Goal: Task Accomplishment & Management: Use online tool/utility

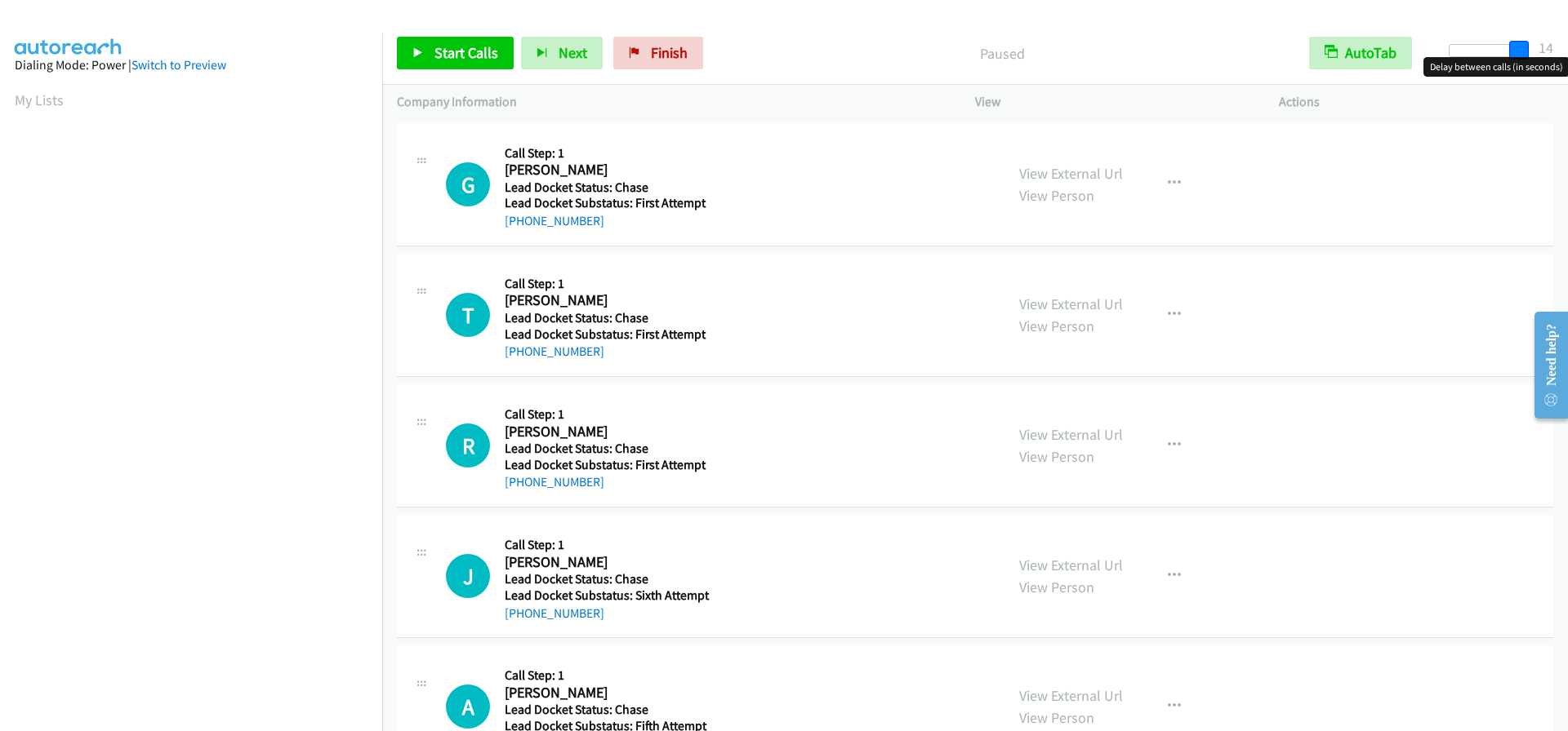
drag, startPoint x: 1461, startPoint y: 55, endPoint x: 1532, endPoint y: 54, distance: 71.0
click at [1532, 54] on div at bounding box center [1486, 57] width 104 height 26
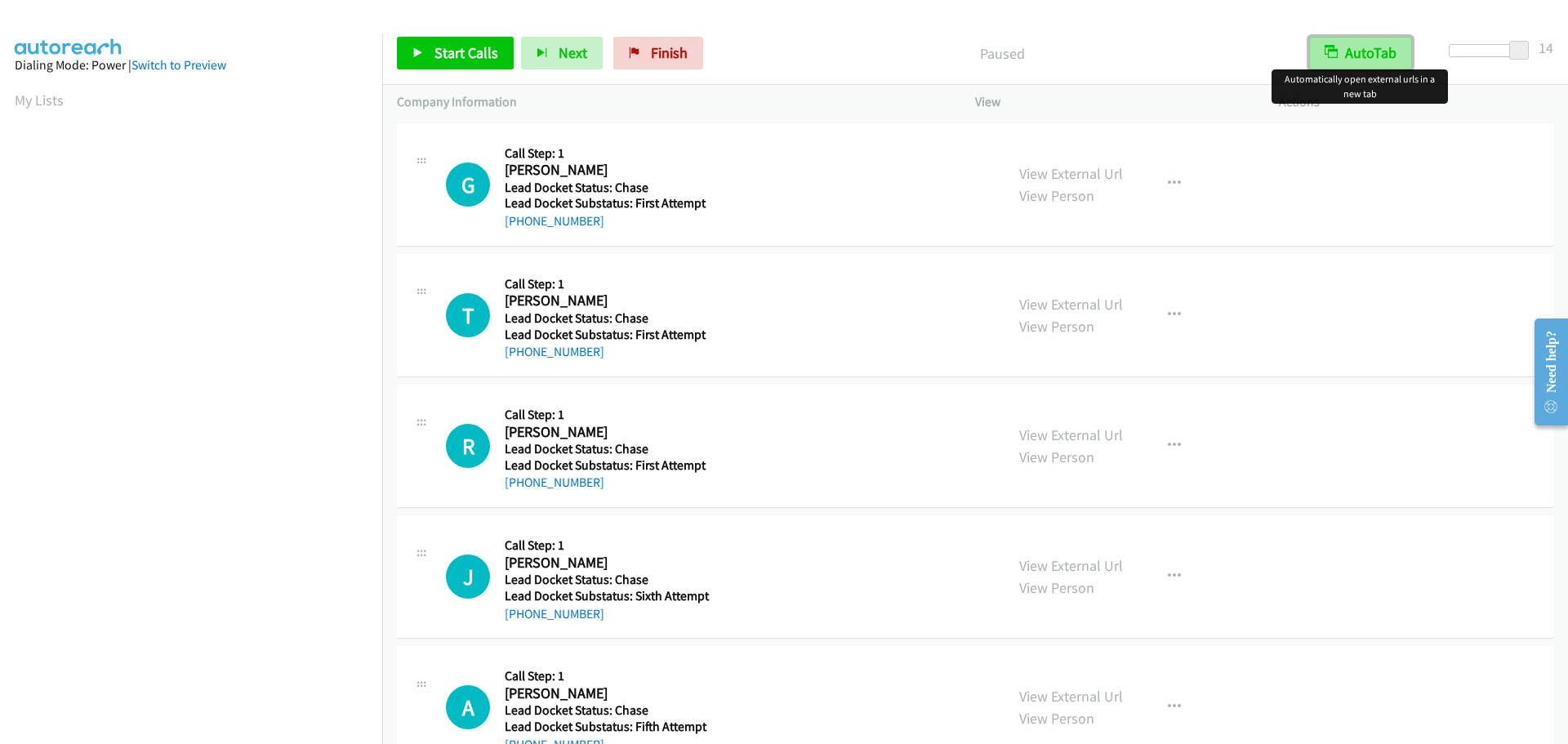
click at [1379, 51] on button "AutoTab" at bounding box center [1360, 53] width 103 height 32
click at [465, 51] on span "Start Calls" at bounding box center [467, 53] width 64 height 19
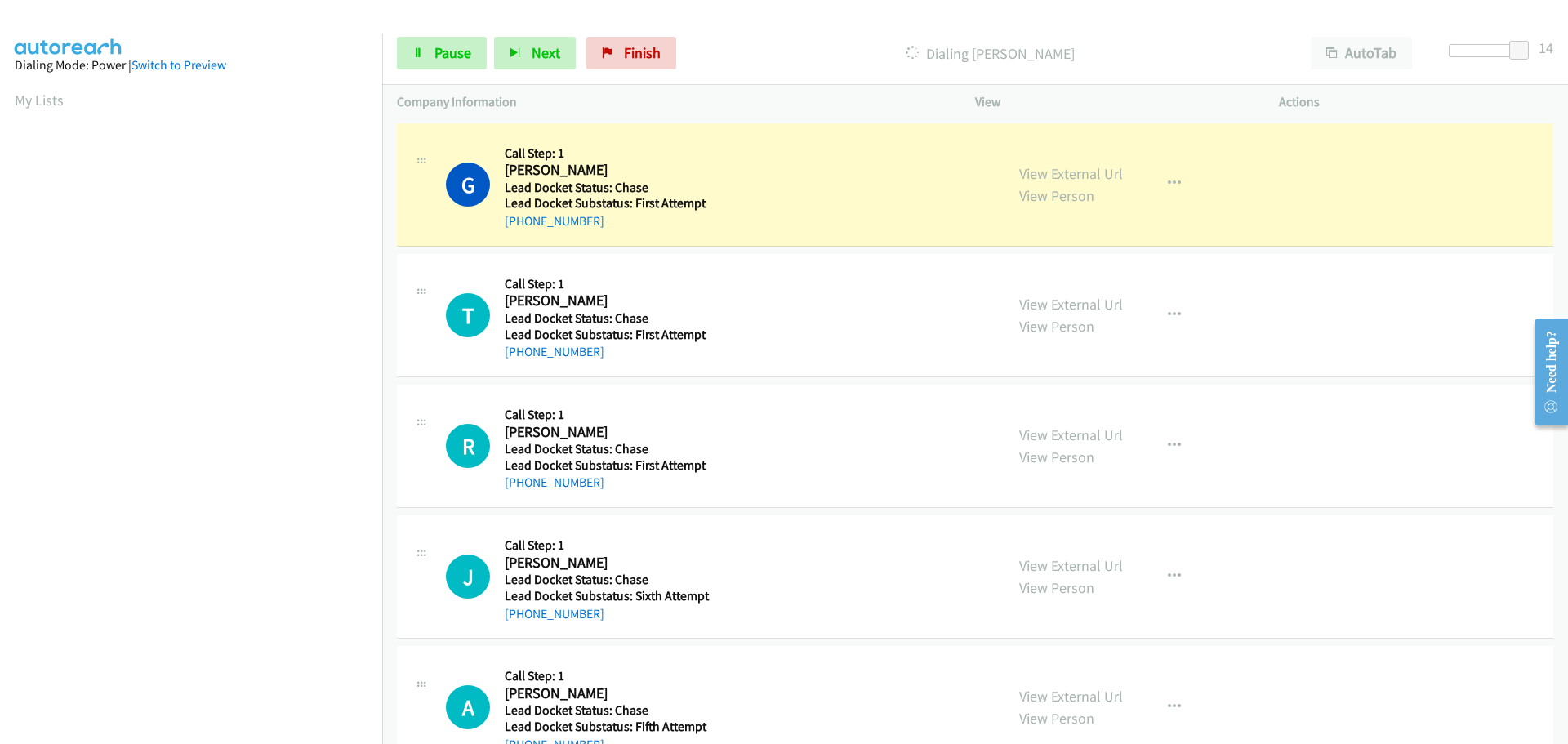
scroll to position [173, 0]
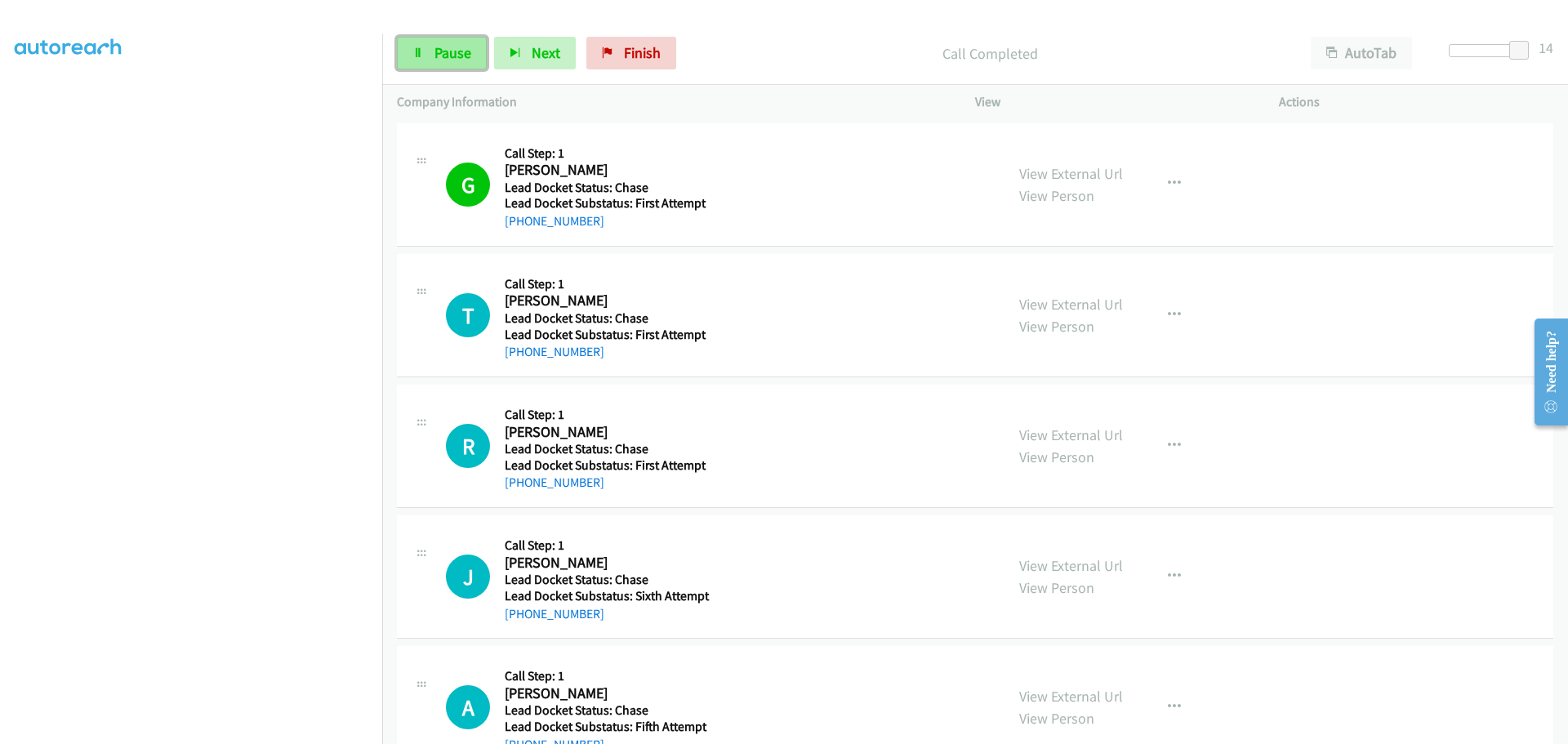
click at [443, 52] on span "Pause" at bounding box center [453, 53] width 37 height 19
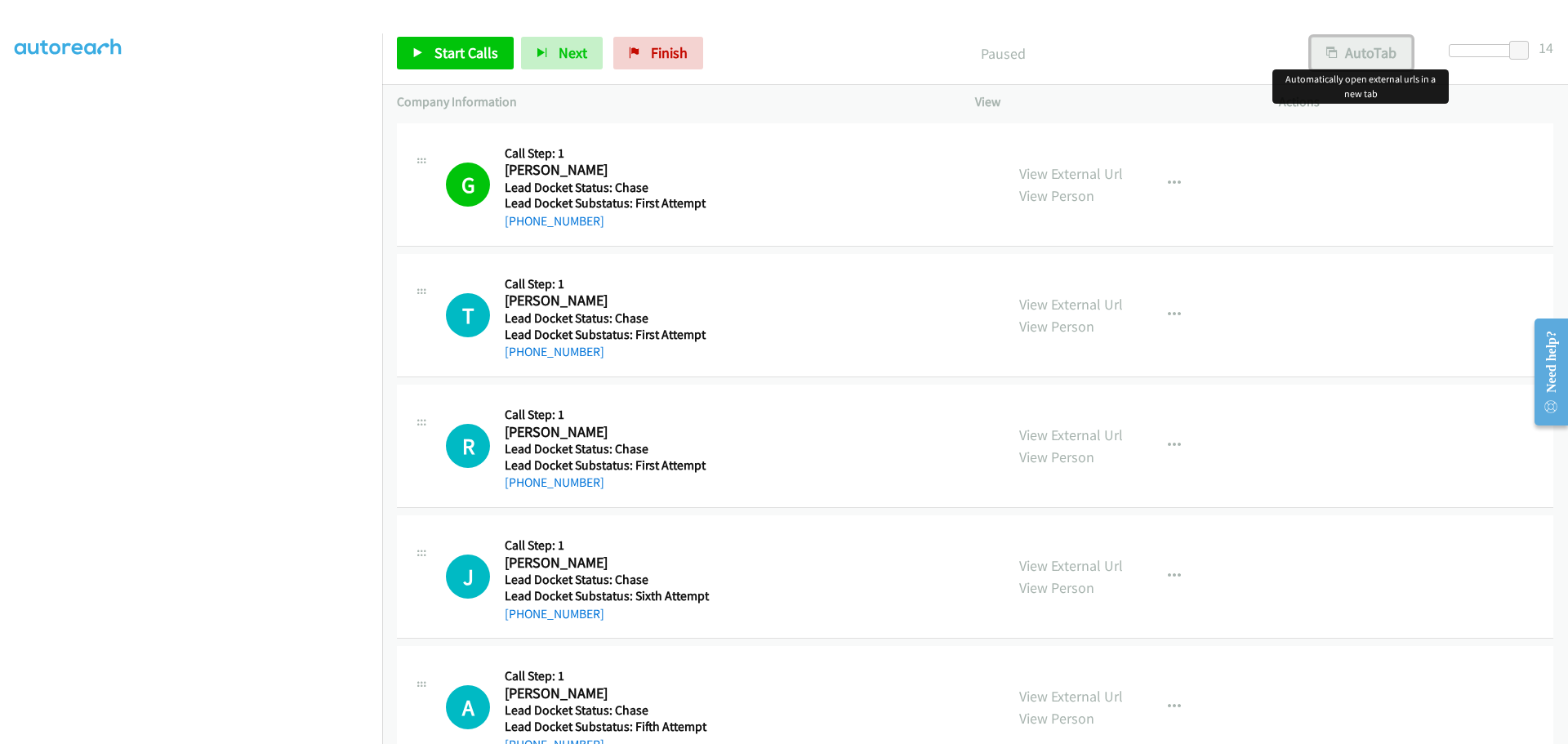
click at [1344, 56] on button "AutoTab" at bounding box center [1361, 53] width 102 height 32
click at [1033, 195] on link "View Person" at bounding box center [1057, 196] width 75 height 19
click at [458, 49] on span "Start Calls" at bounding box center [467, 53] width 64 height 19
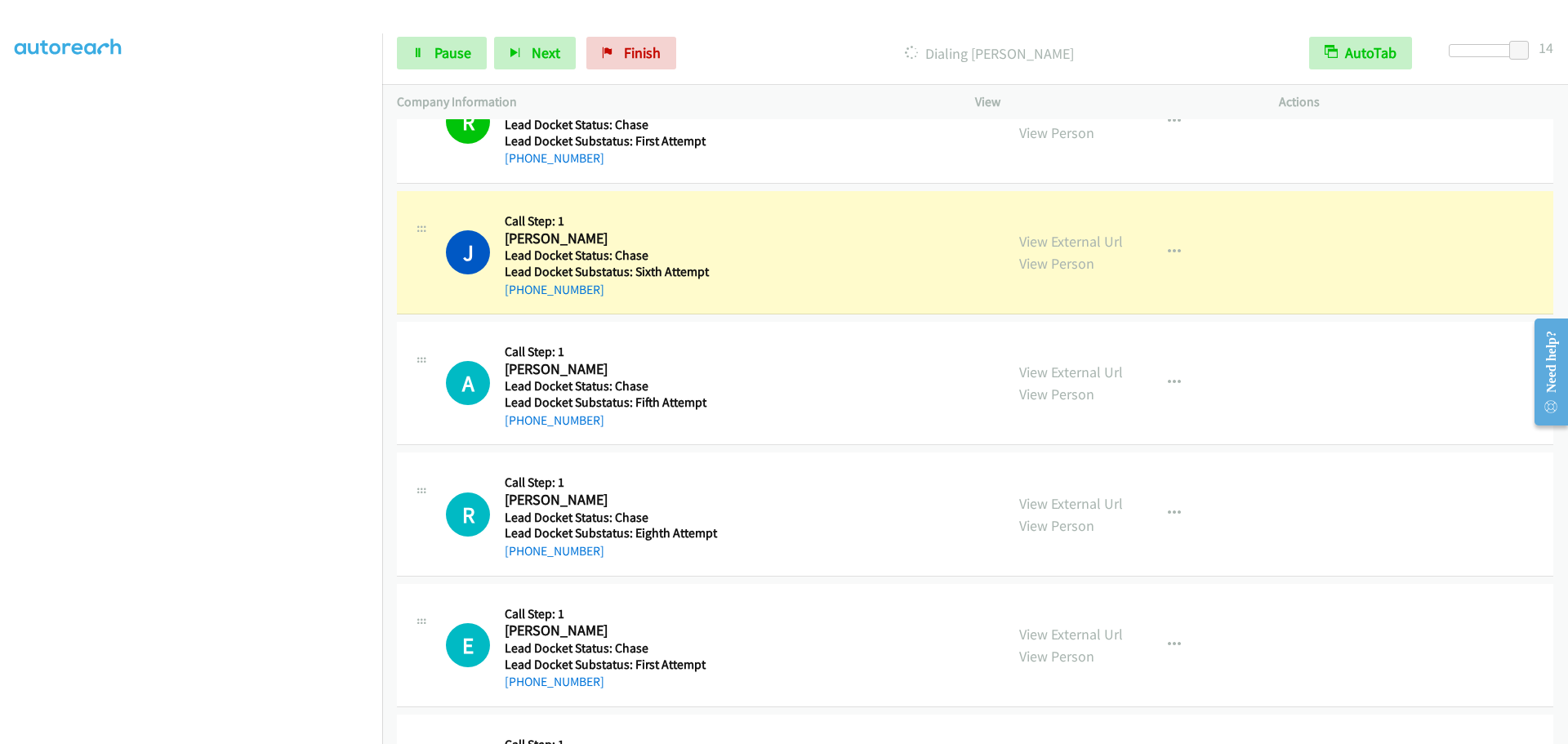
scroll to position [326, 0]
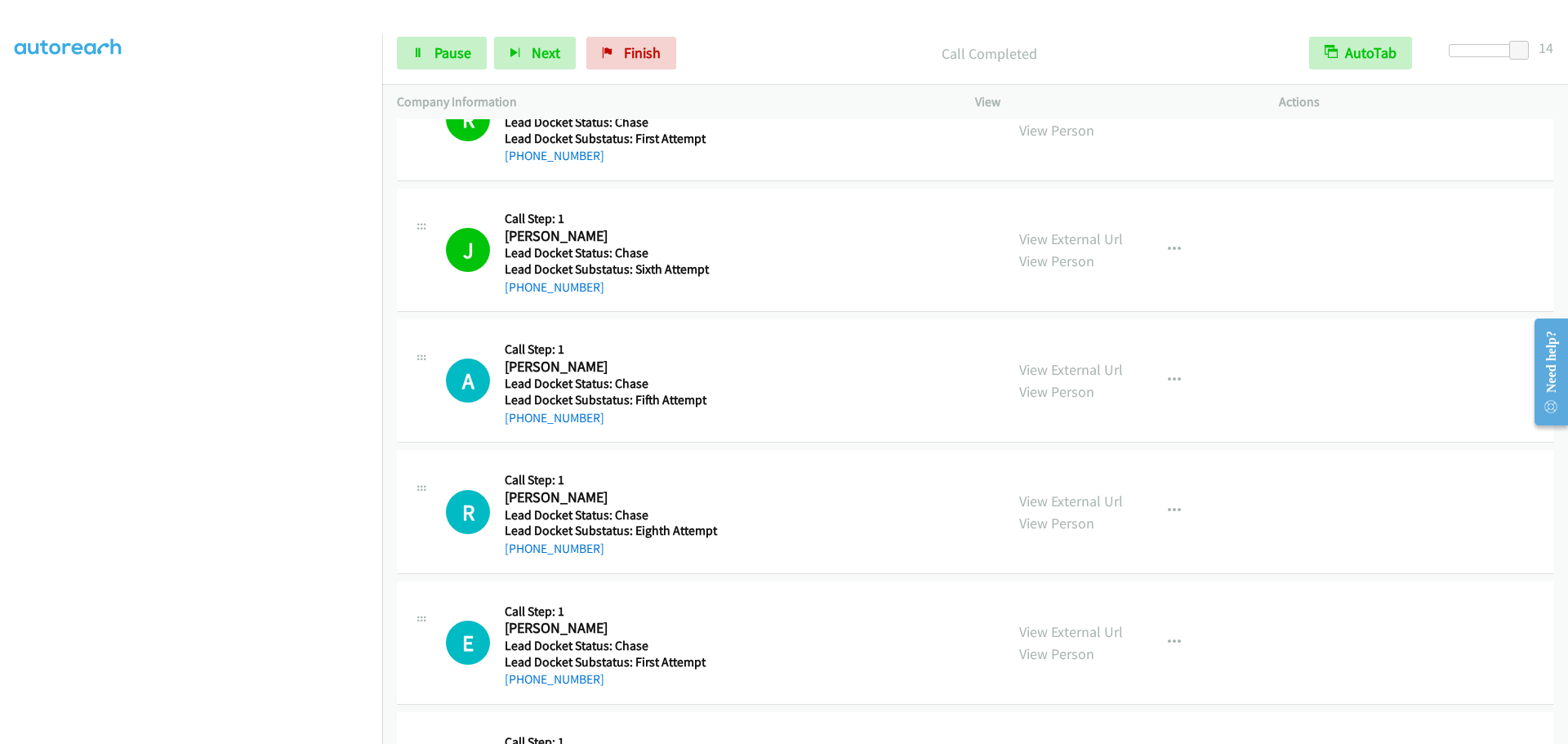
click at [563, 249] on h5 "Lead Docket Status: Chase" at bounding box center [611, 253] width 213 height 16
click at [438, 51] on span "Pause" at bounding box center [453, 53] width 37 height 19
click at [467, 46] on span "Start Calls" at bounding box center [467, 53] width 64 height 19
click at [467, 46] on span "Pause" at bounding box center [453, 53] width 37 height 19
click at [1037, 254] on link "View Person" at bounding box center [1057, 261] width 75 height 19
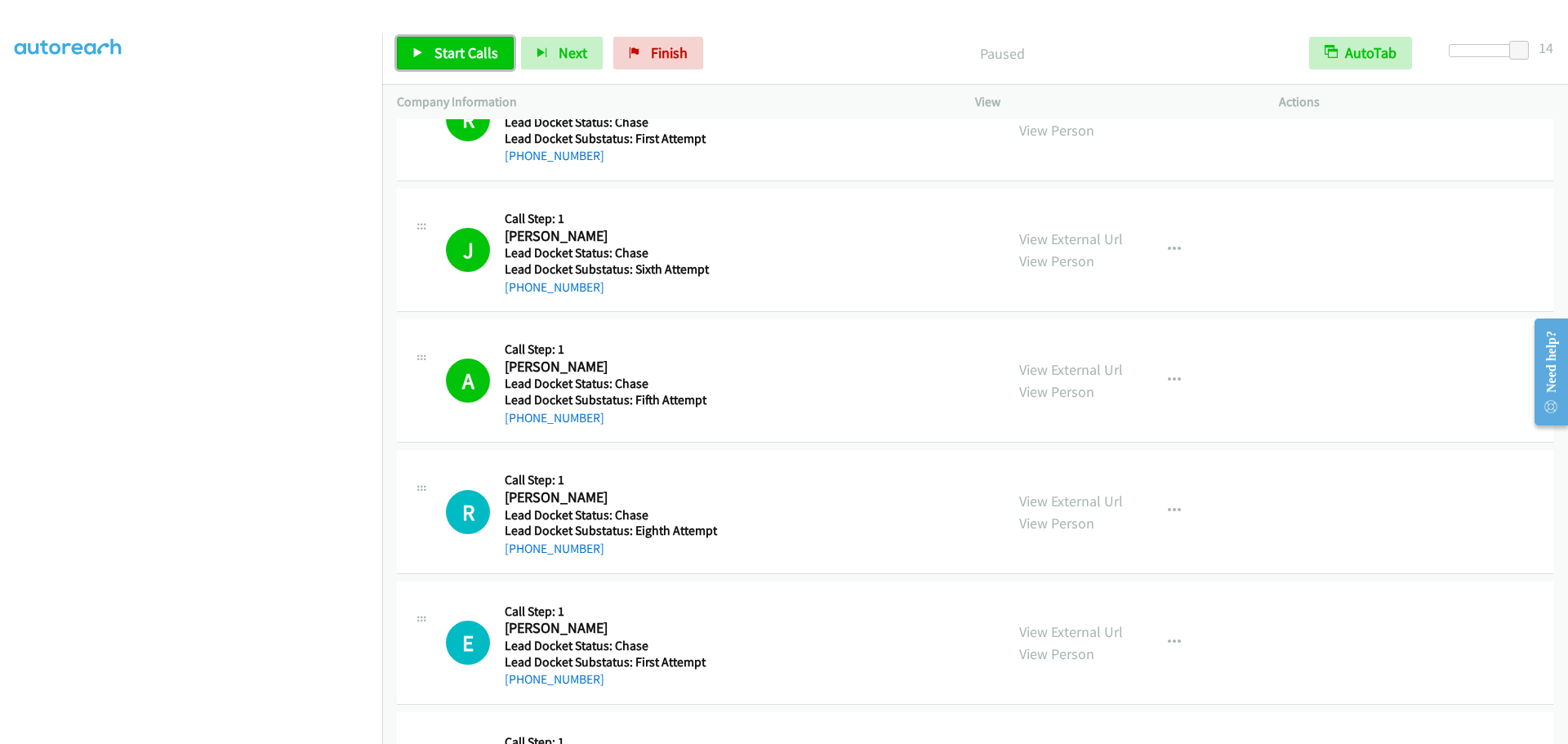
click at [440, 56] on span "Start Calls" at bounding box center [467, 53] width 64 height 19
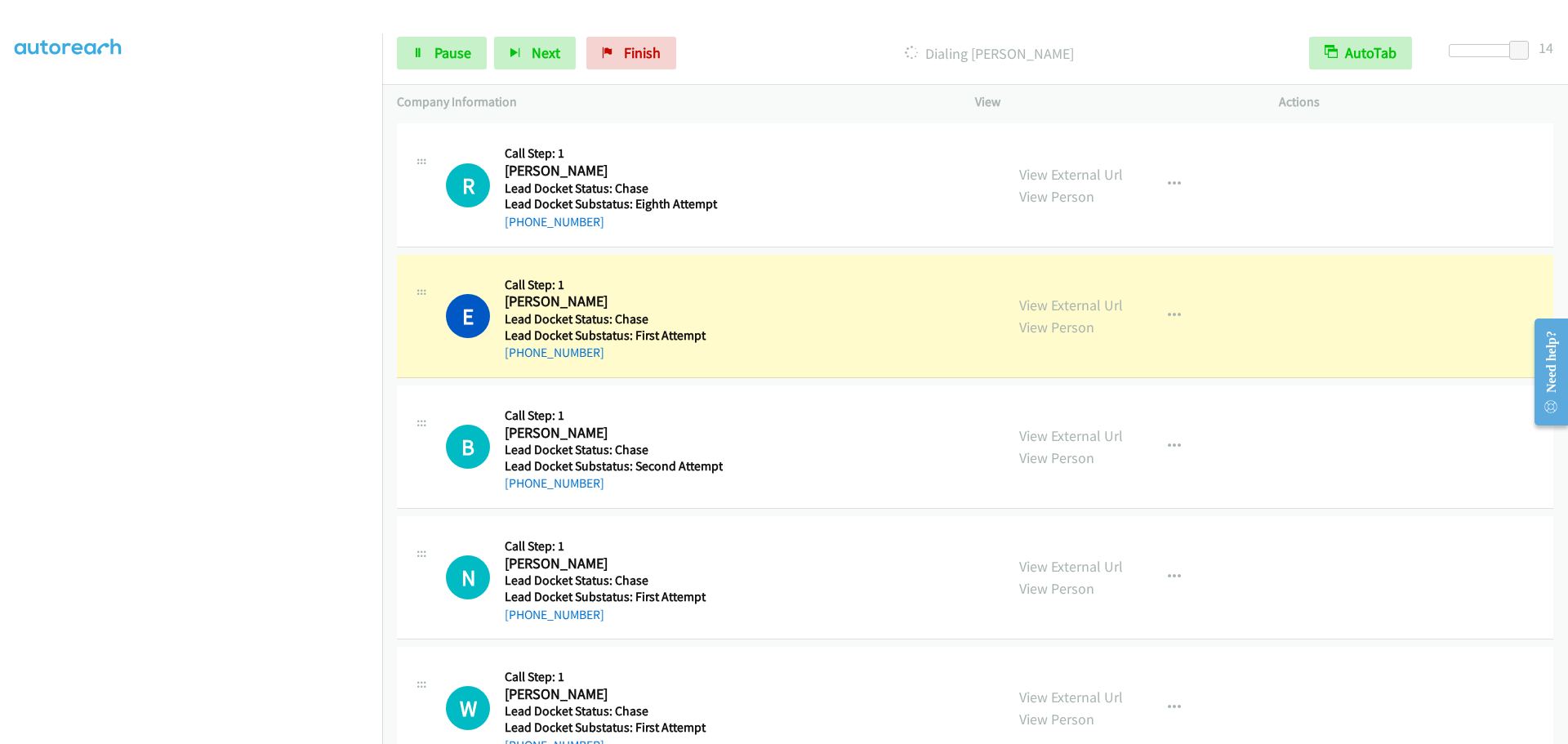
scroll to position [571, 0]
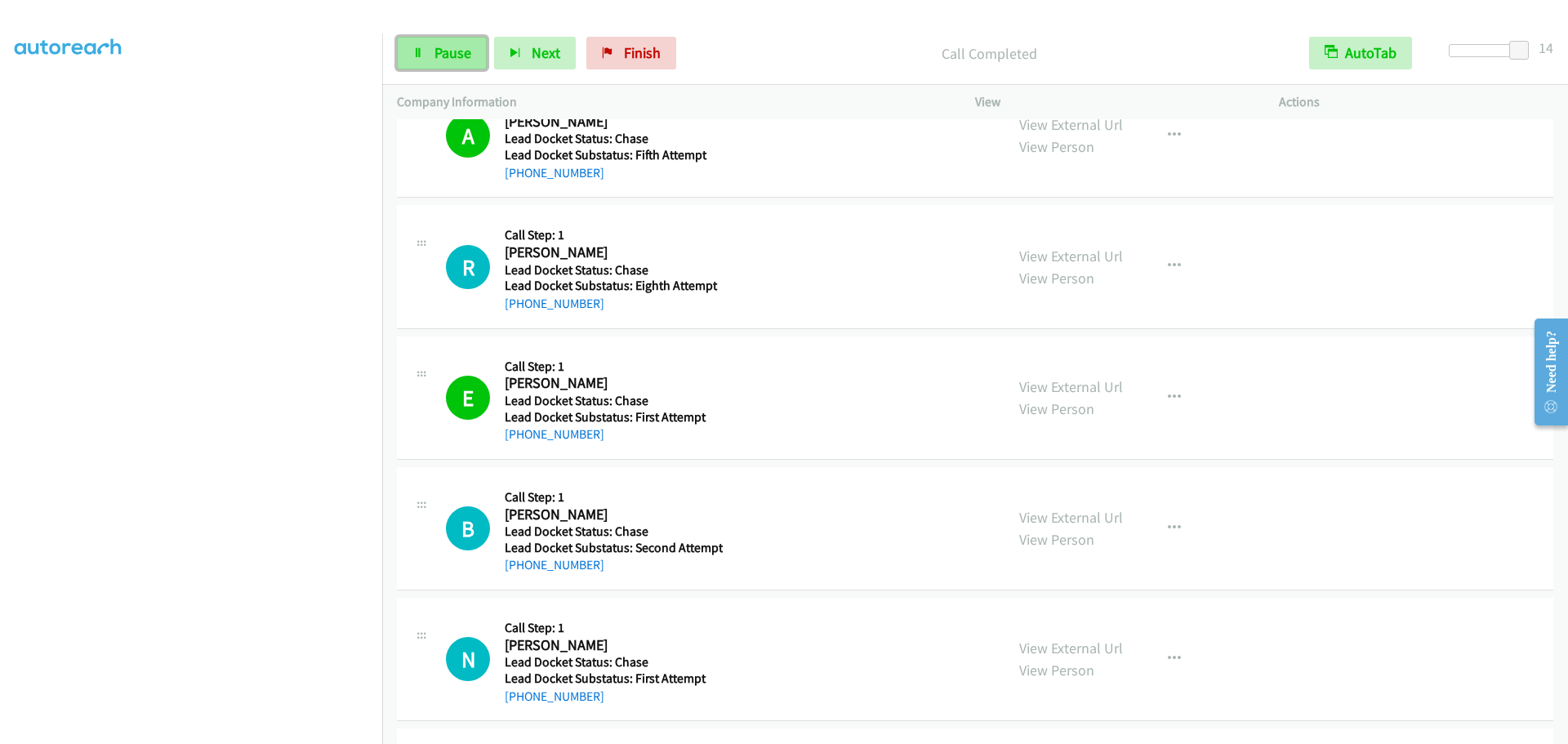
click at [461, 45] on span "Pause" at bounding box center [453, 53] width 37 height 19
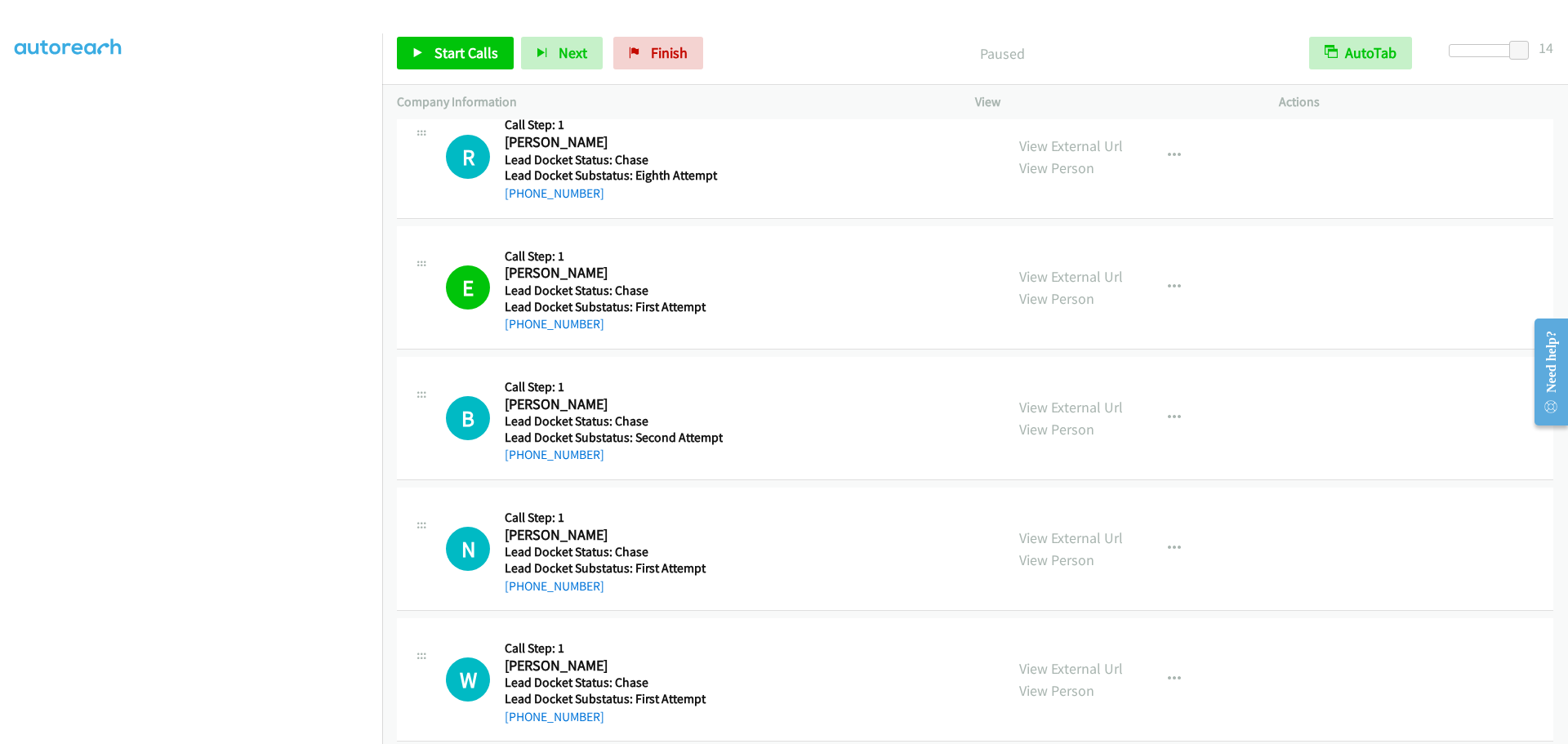
scroll to position [653, 0]
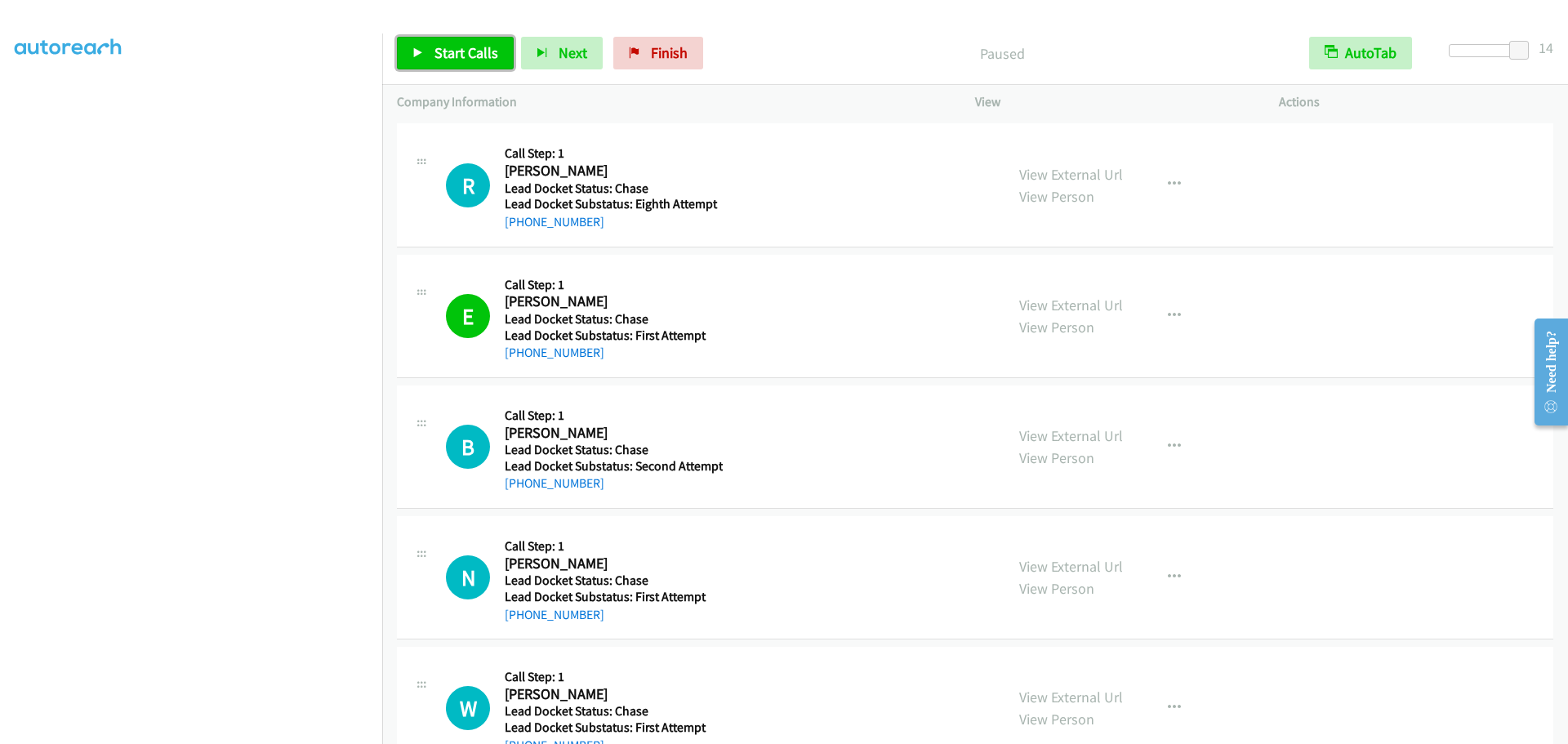
click at [459, 50] on span "Start Calls" at bounding box center [467, 53] width 64 height 19
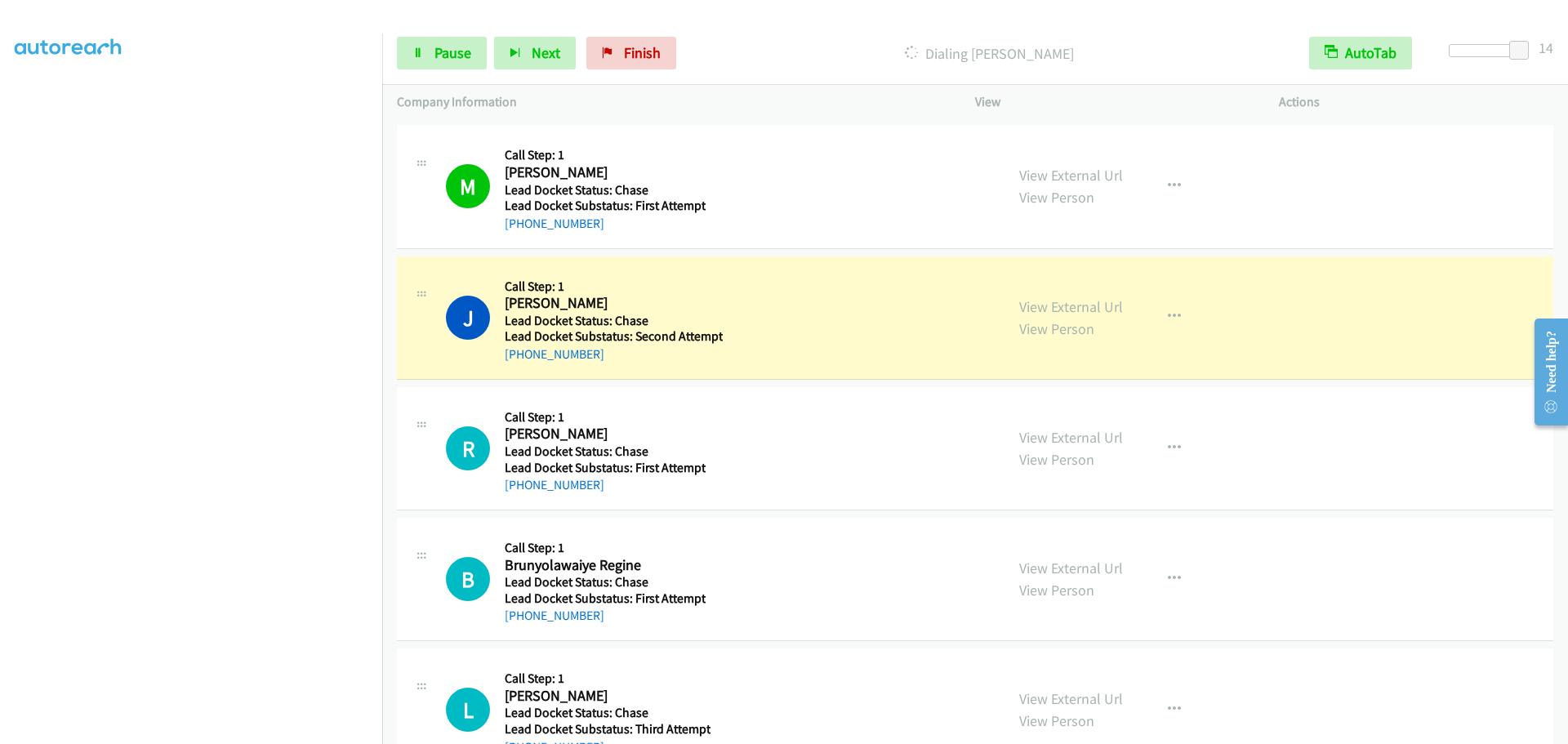
scroll to position [163, 0]
click at [444, 47] on span "Pause" at bounding box center [453, 53] width 37 height 19
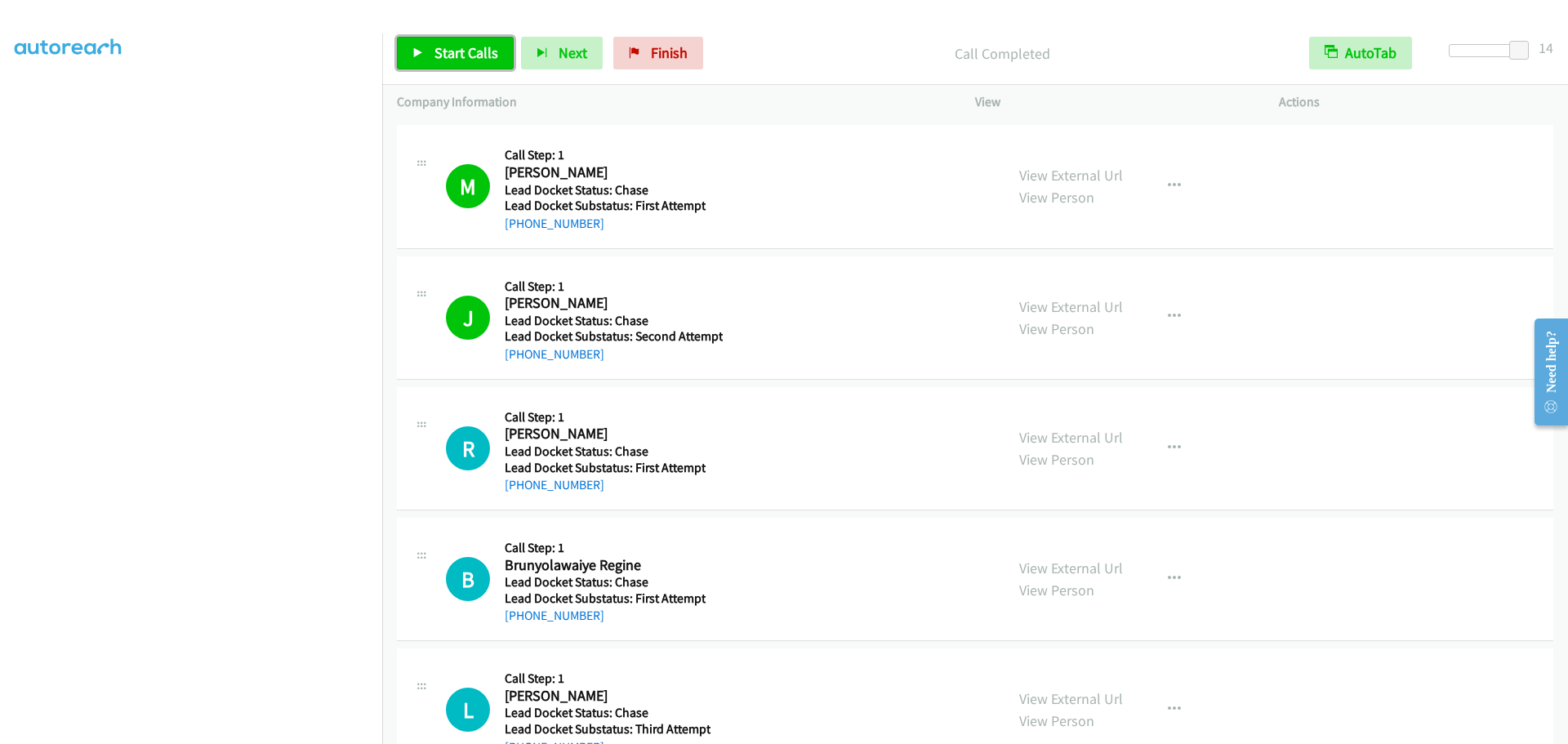
click at [420, 52] on icon at bounding box center [418, 53] width 11 height 11
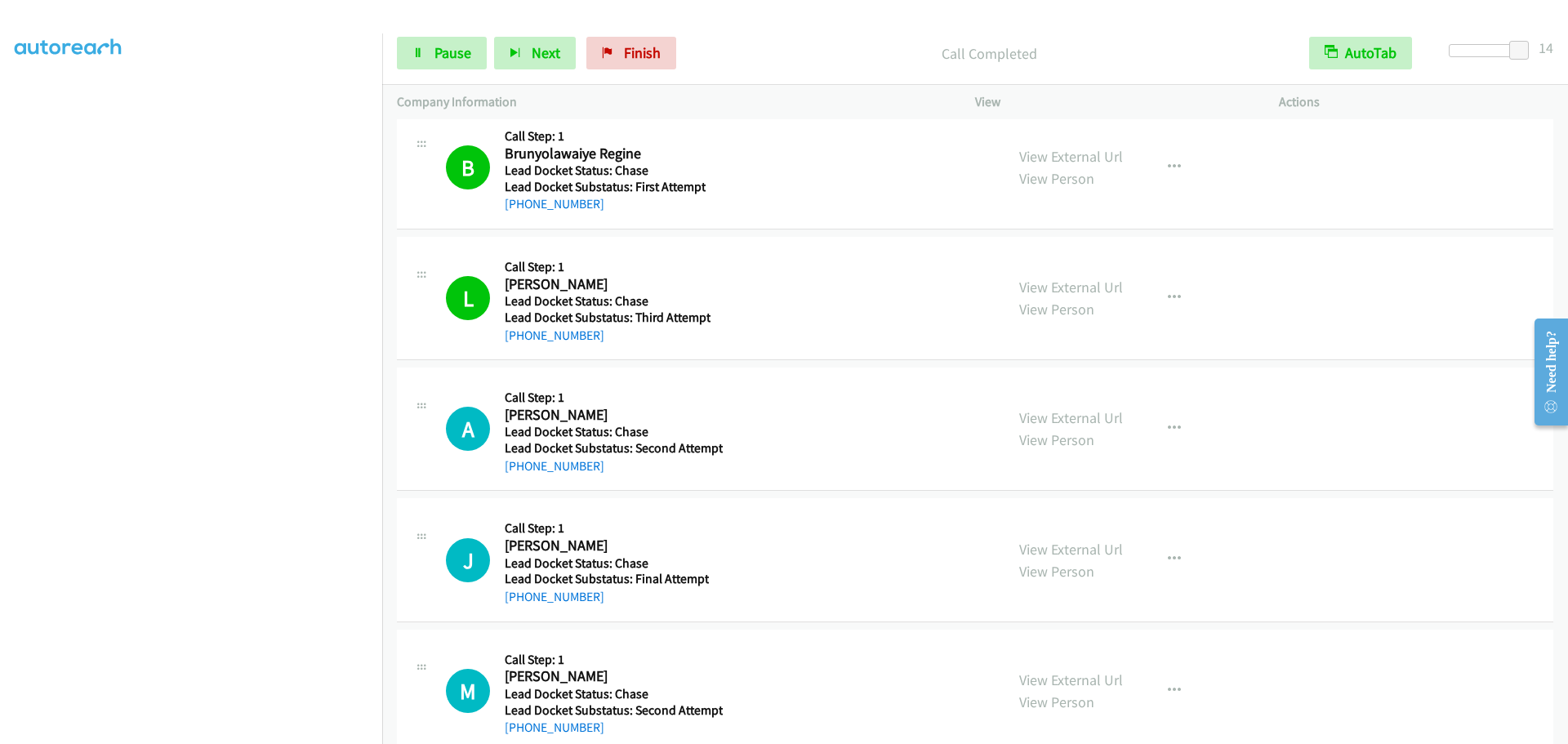
scroll to position [2450, 0]
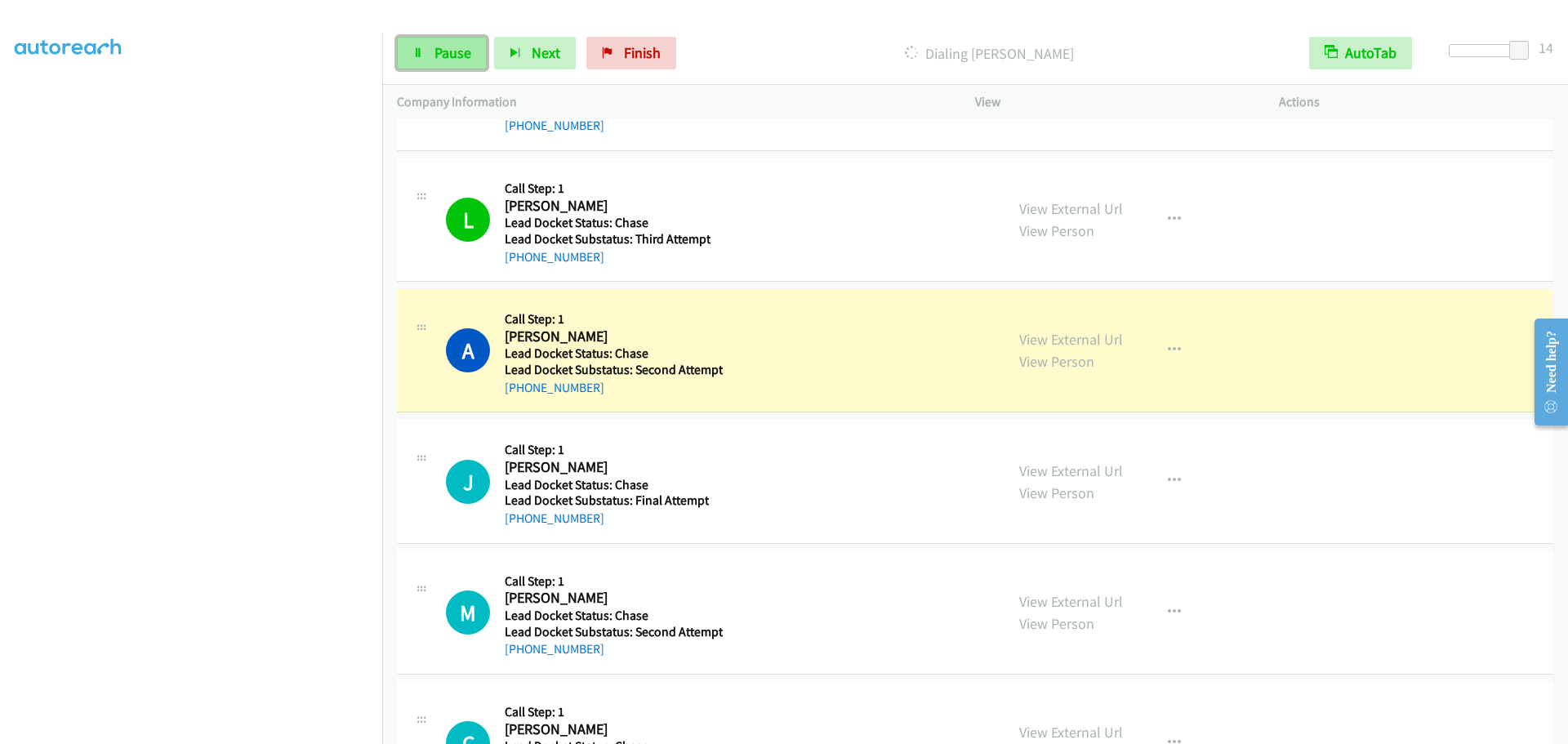
click at [443, 58] on span "Pause" at bounding box center [453, 53] width 37 height 19
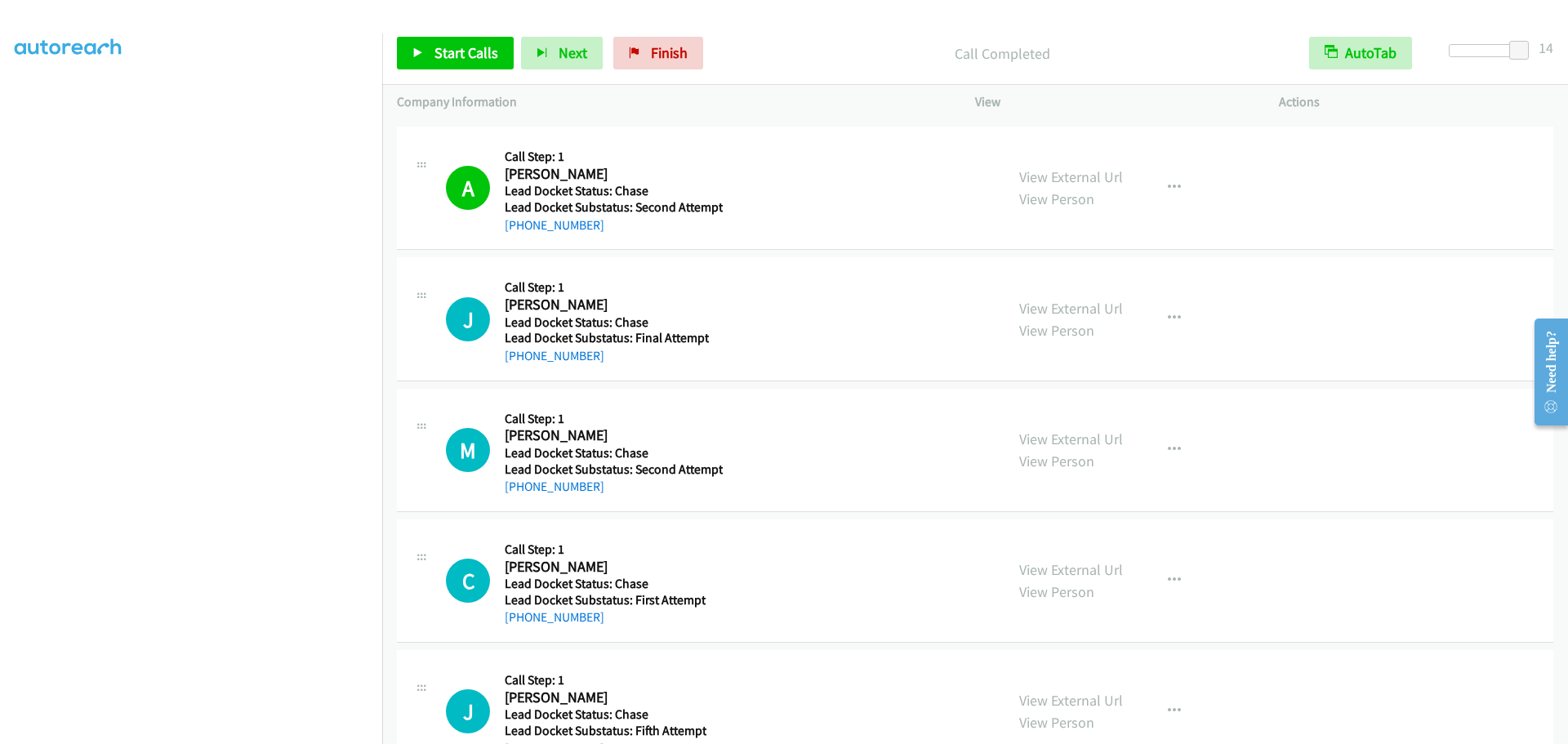
scroll to position [2694, 0]
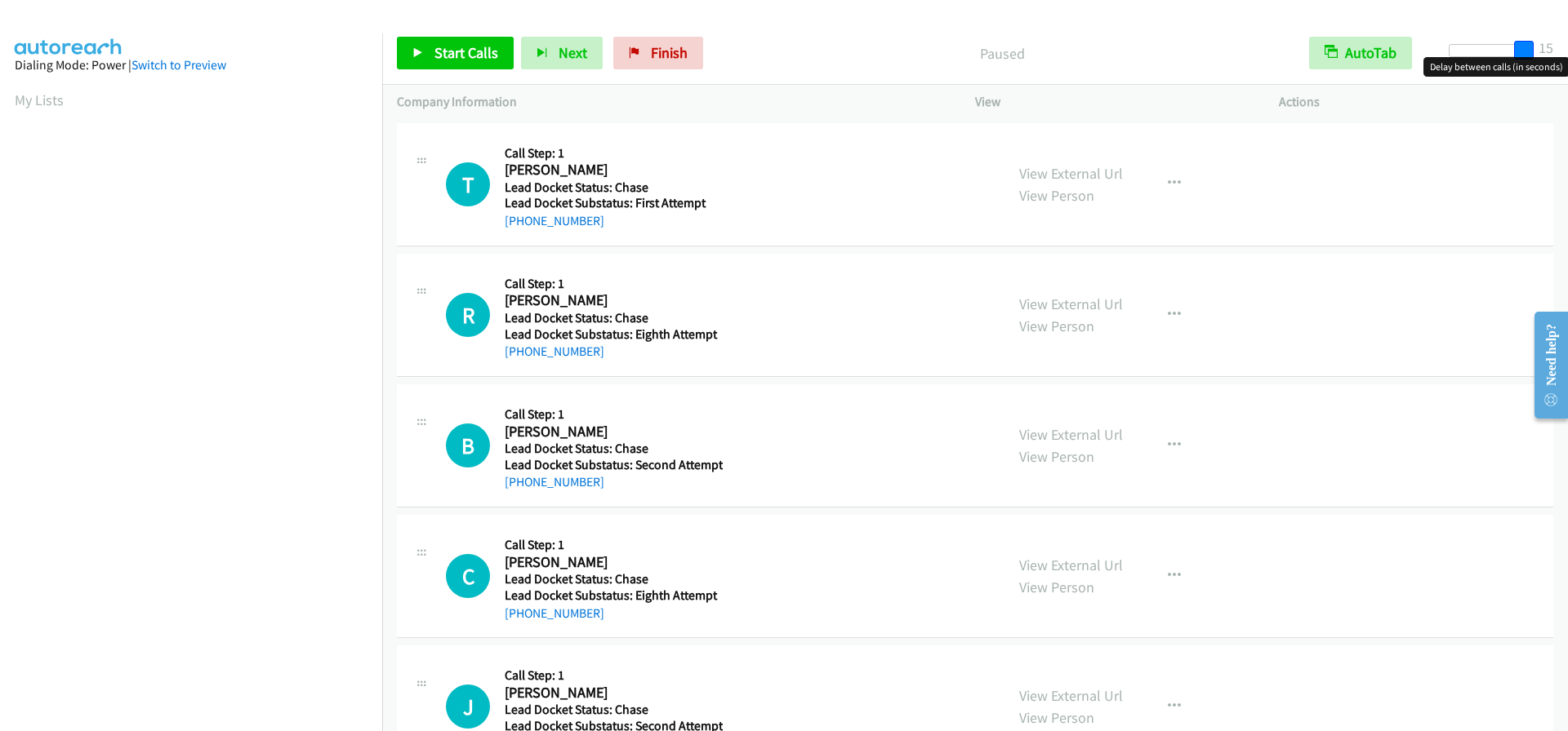
drag, startPoint x: 1463, startPoint y: 50, endPoint x: 1549, endPoint y: 52, distance: 86.0
click at [1552, 50] on div "Start Calls Pause Next Finish Paused AutoTab AutoTab 15" at bounding box center [975, 54] width 1186 height 63
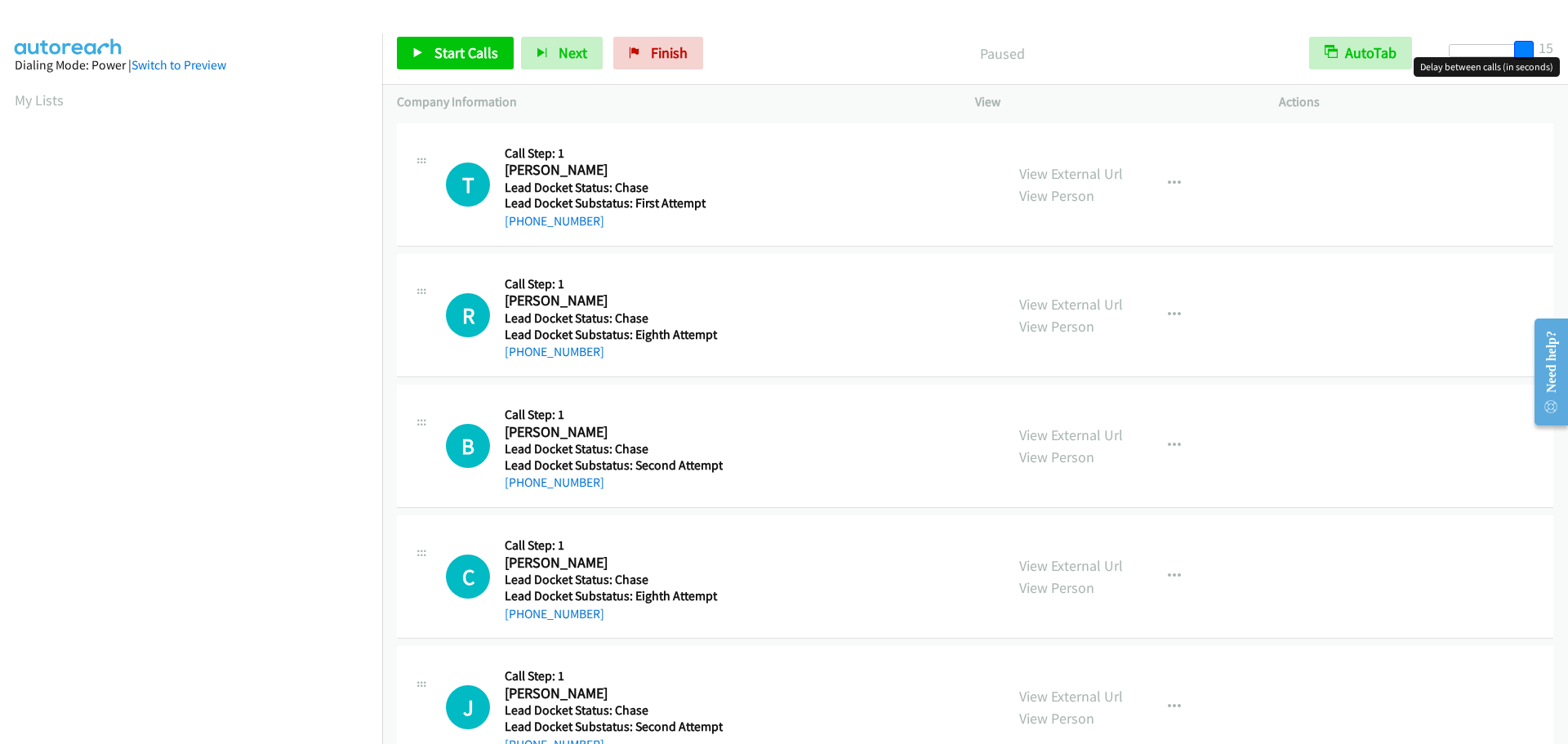
drag, startPoint x: 1523, startPoint y: 46, endPoint x: 1532, endPoint y: 46, distance: 9.0
click at [1532, 46] on span at bounding box center [1524, 50] width 20 height 20
click at [463, 48] on span "Start Calls" at bounding box center [467, 53] width 64 height 19
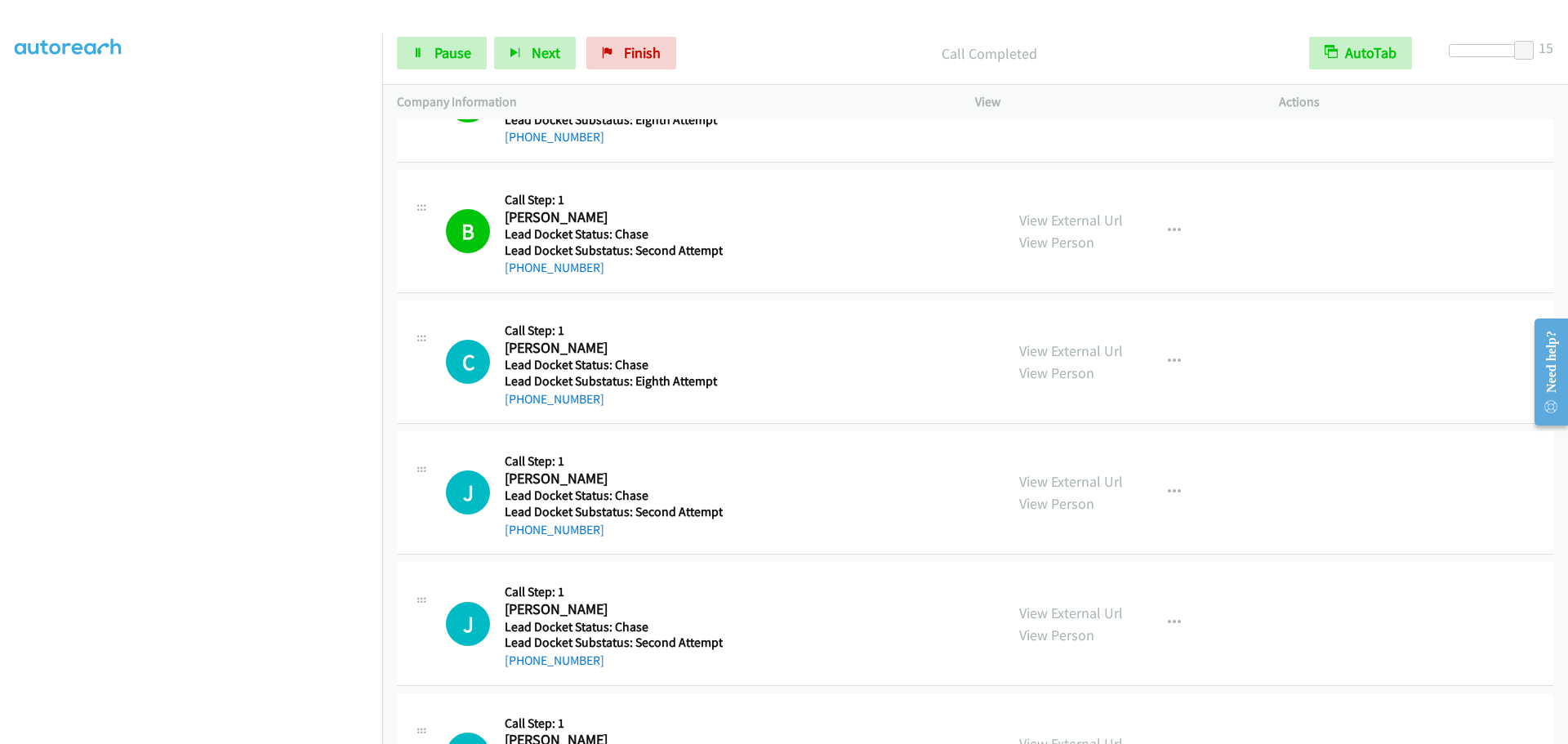
scroll to position [245, 0]
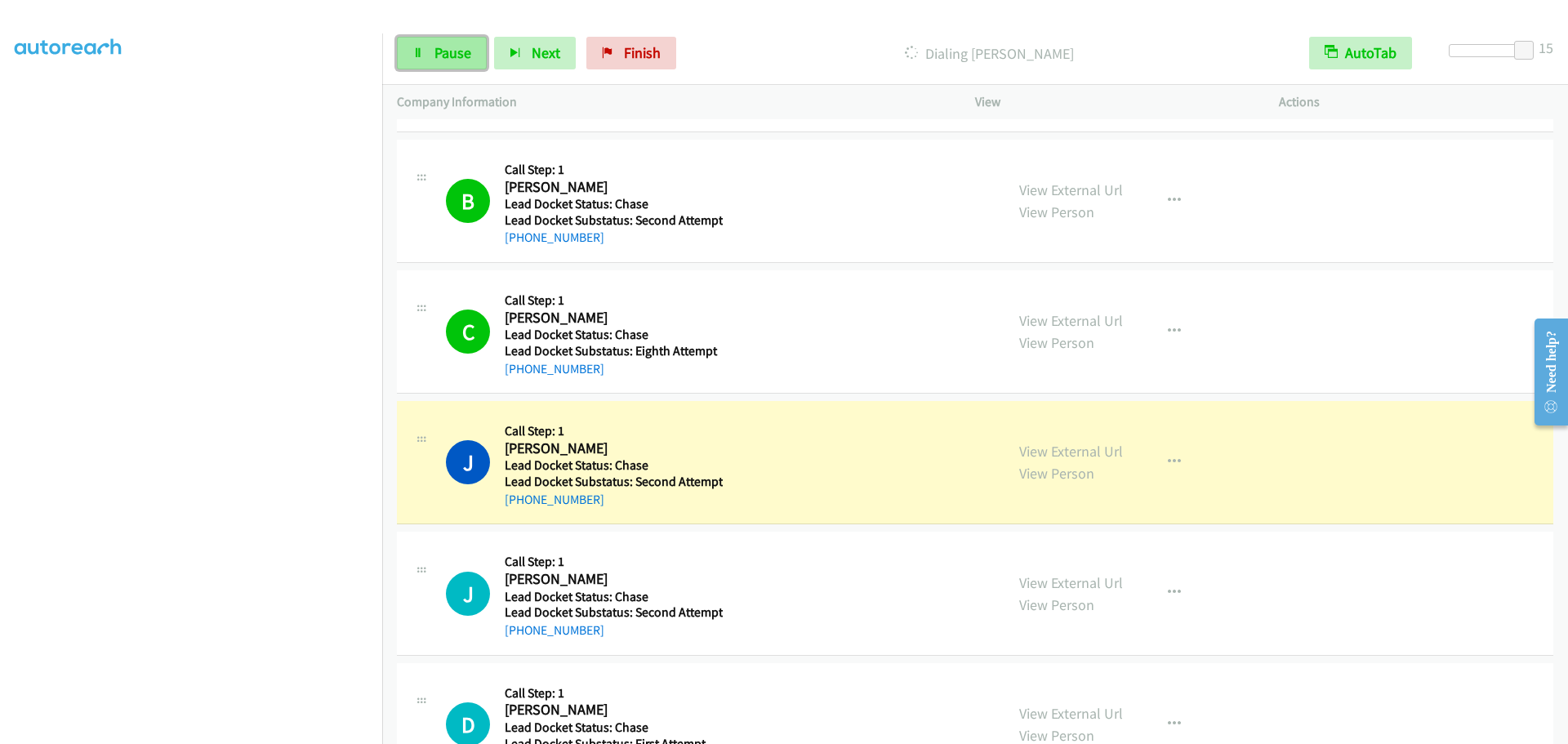
click at [460, 50] on span "Pause" at bounding box center [453, 53] width 37 height 19
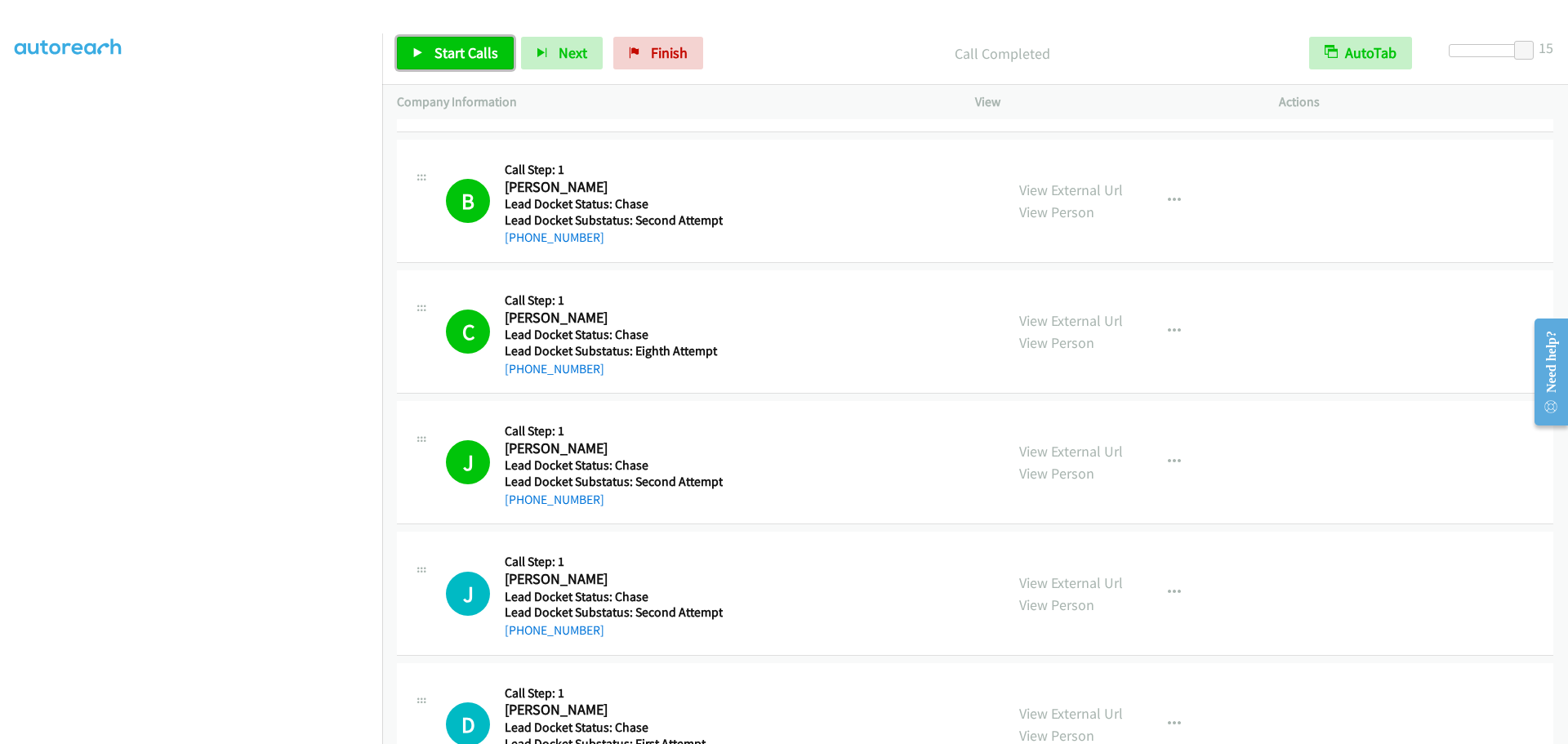
click at [468, 56] on span "Start Calls" at bounding box center [467, 53] width 64 height 19
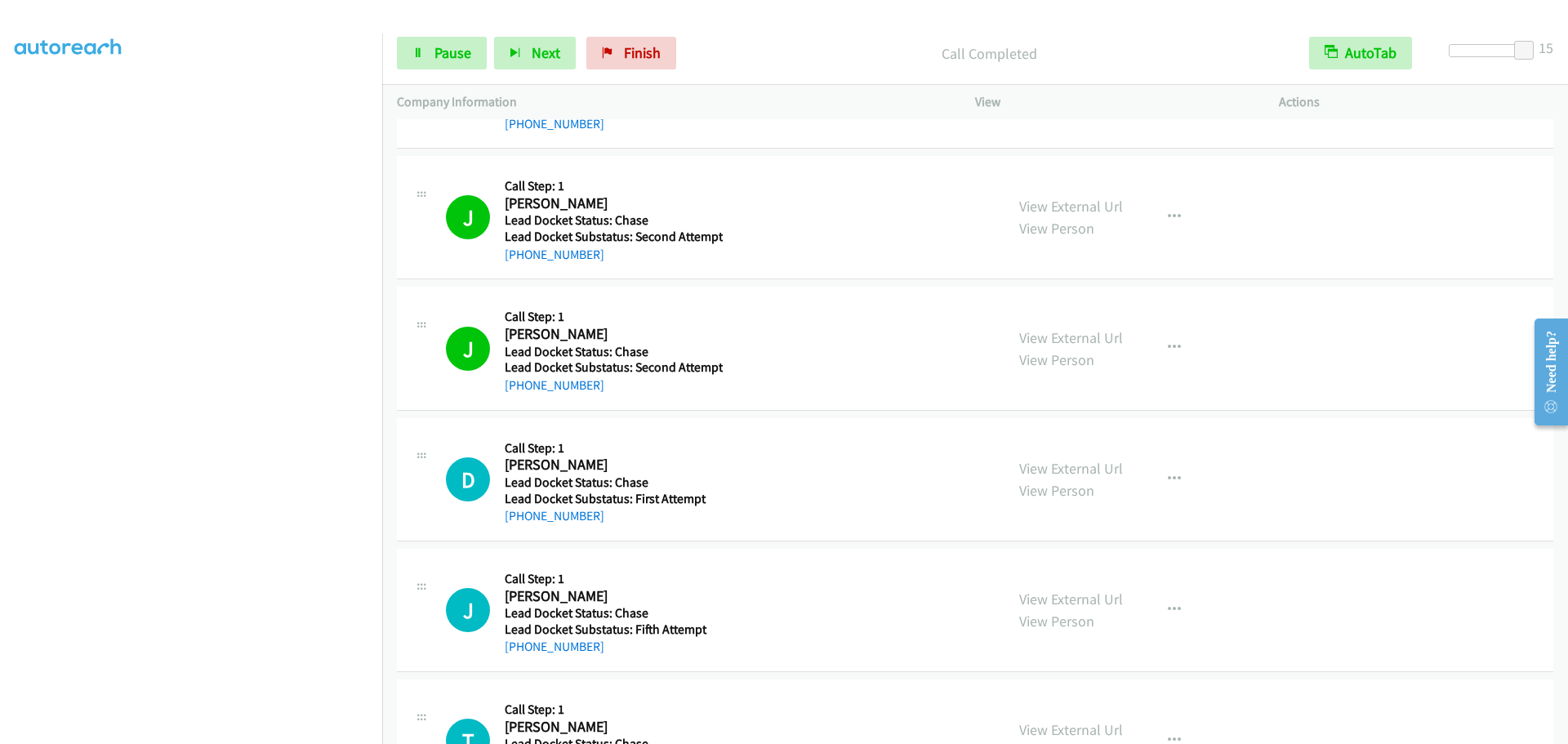
scroll to position [571, 0]
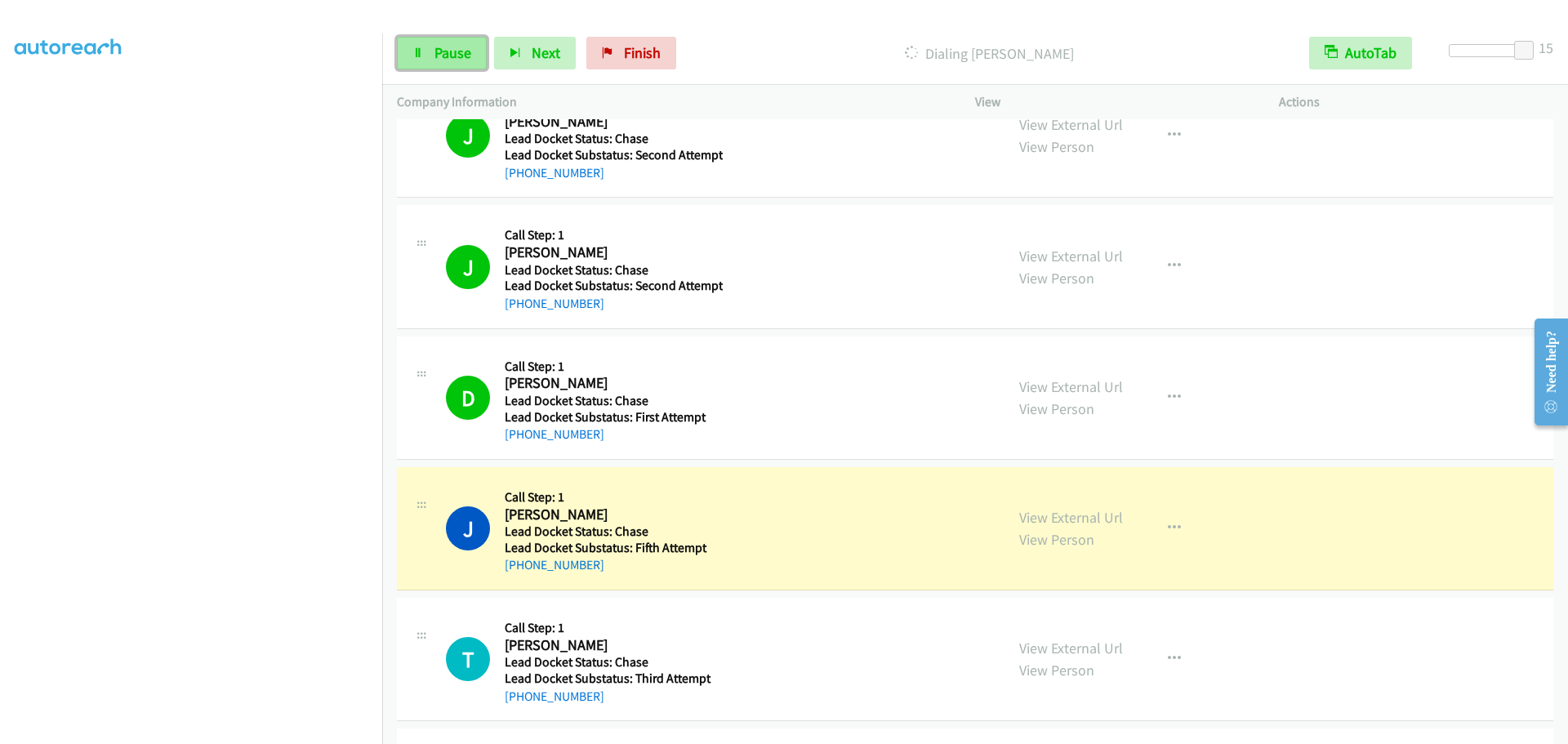
click at [443, 46] on span "Pause" at bounding box center [453, 53] width 37 height 19
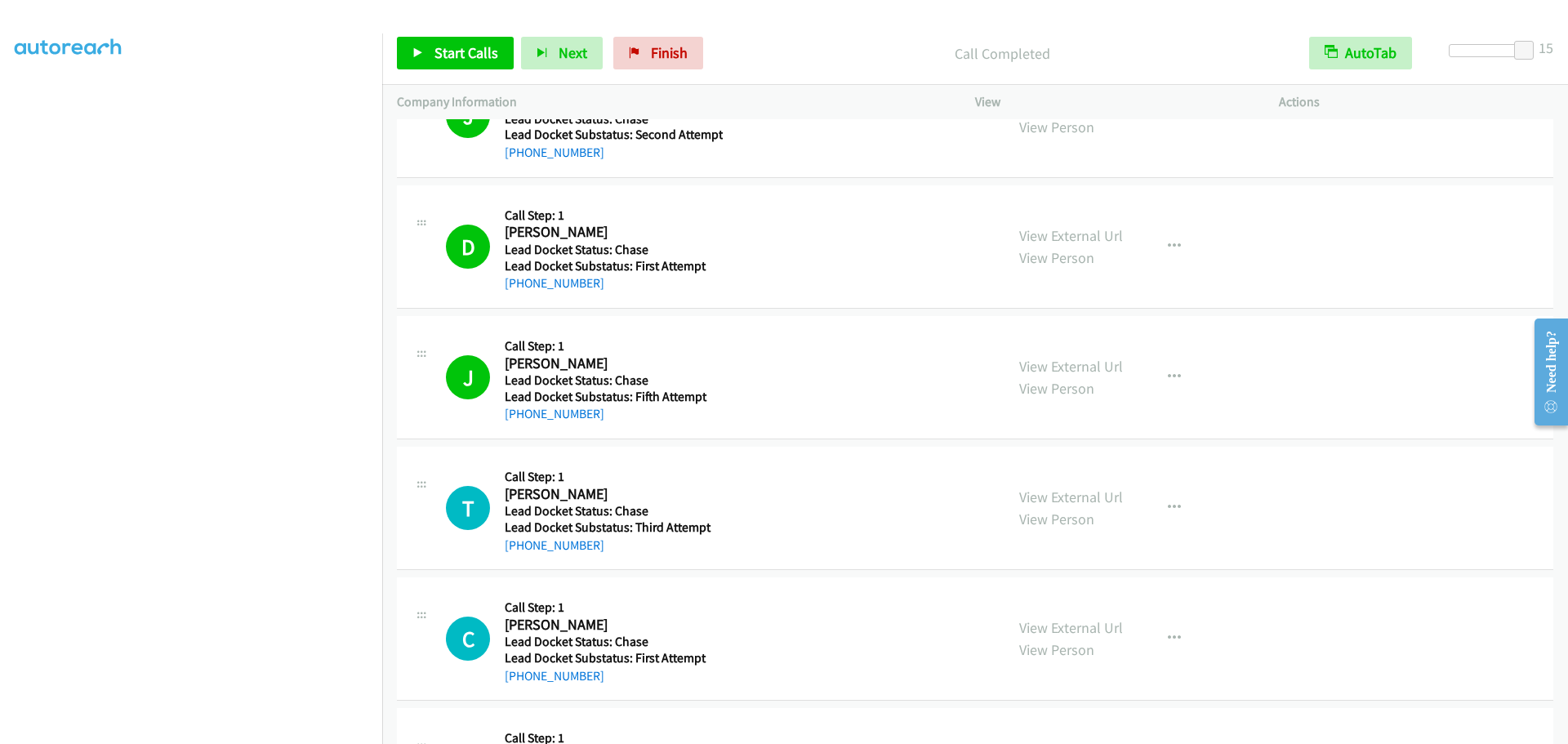
scroll to position [735, 0]
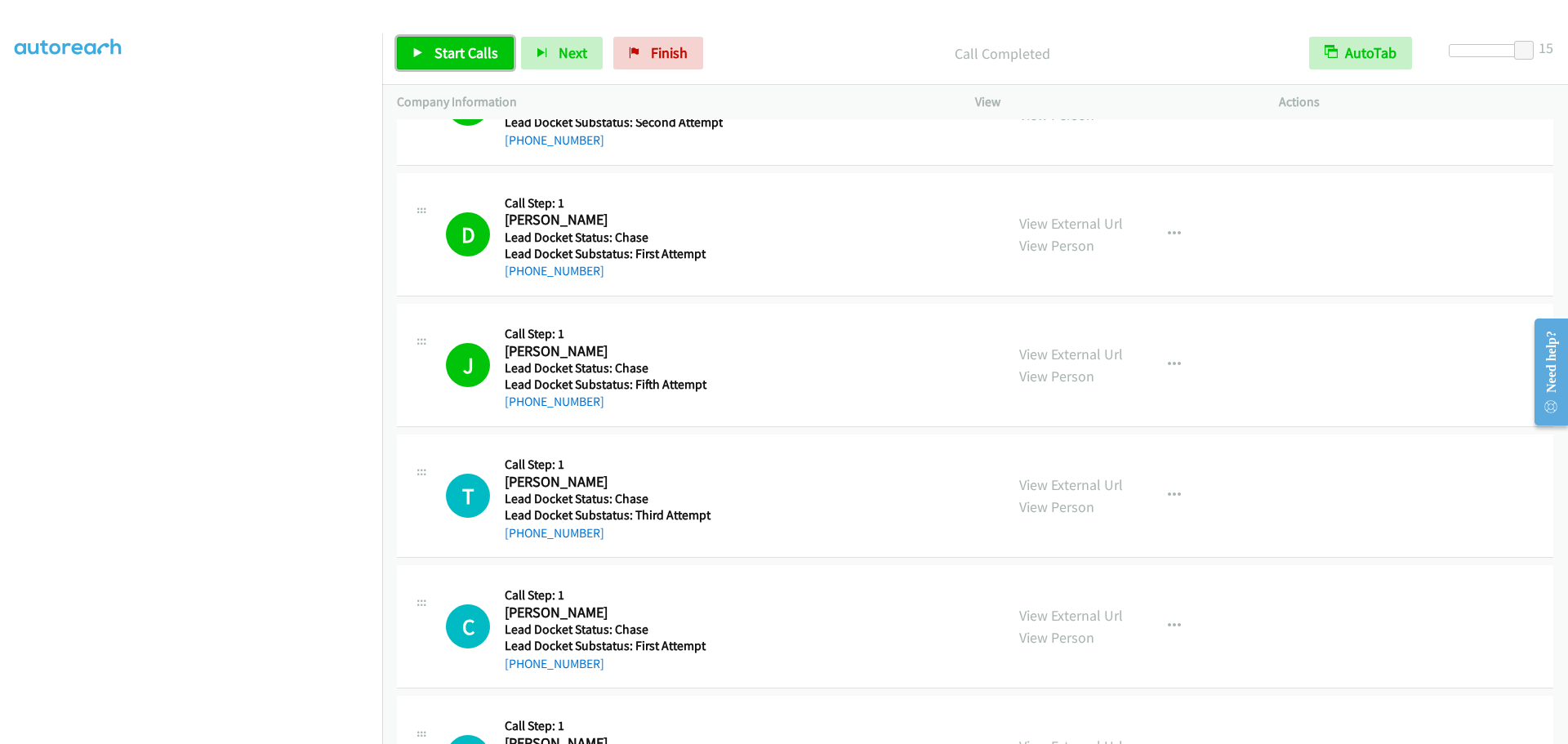
click at [470, 47] on span "Start Calls" at bounding box center [467, 53] width 64 height 19
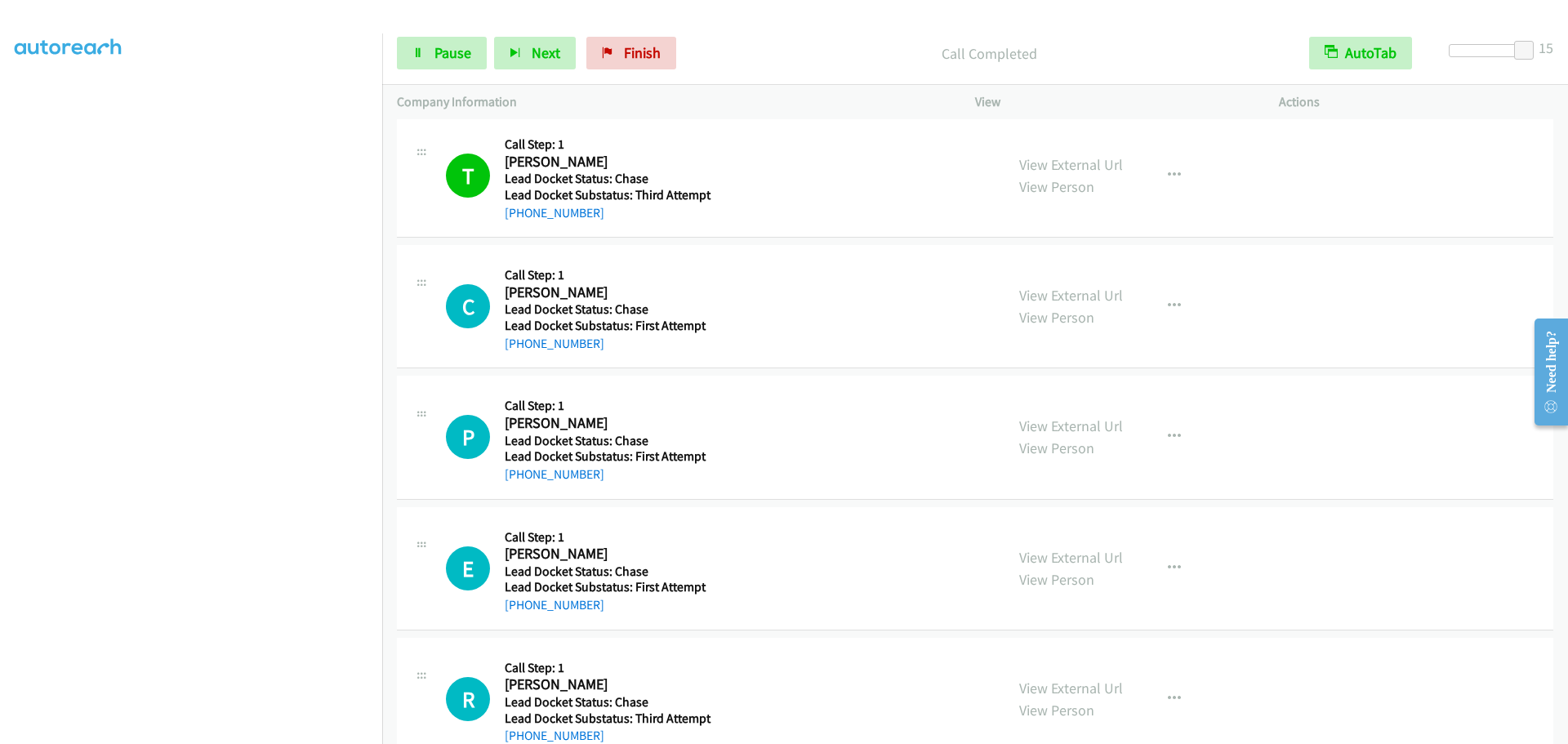
scroll to position [1062, 0]
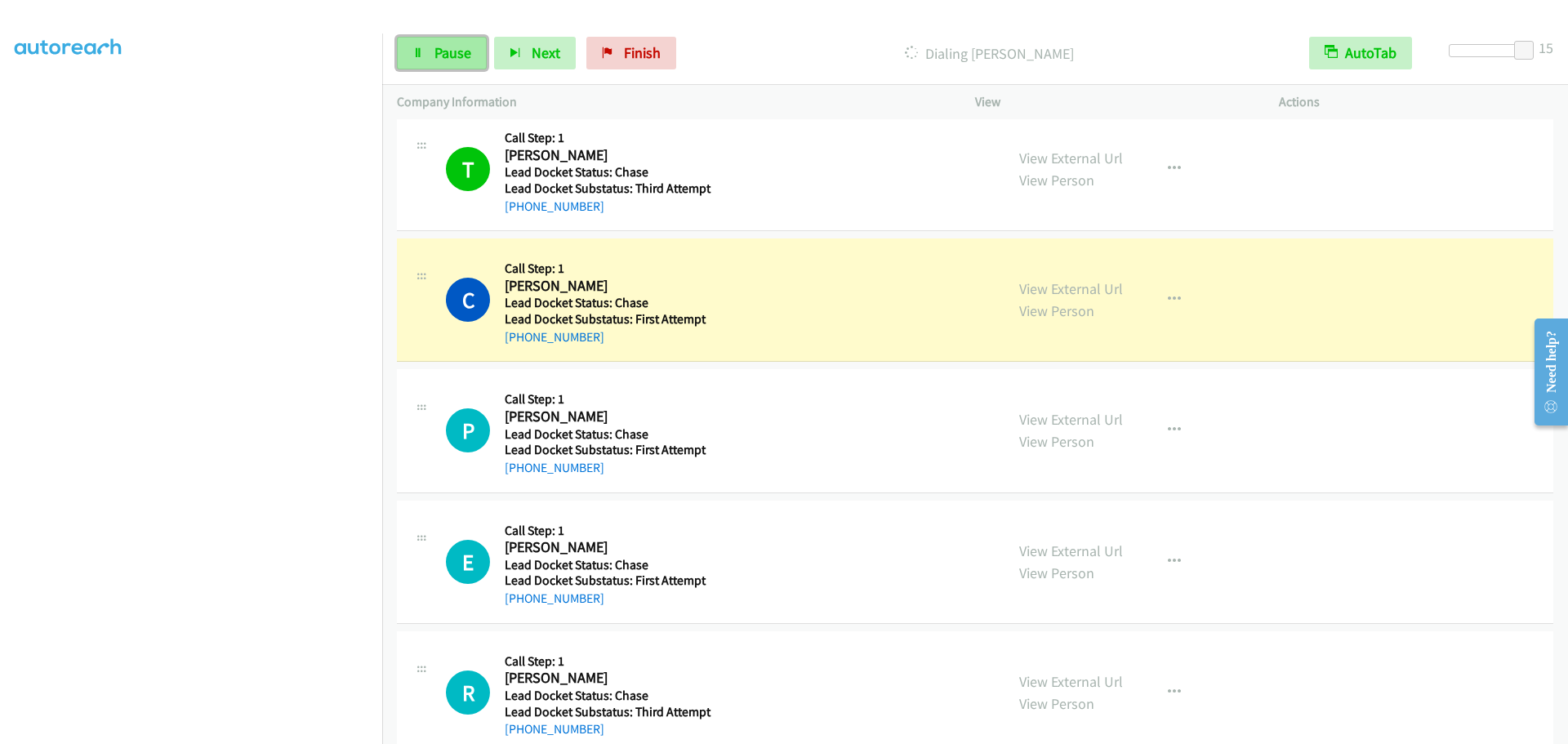
click at [461, 47] on span "Pause" at bounding box center [453, 53] width 37 height 19
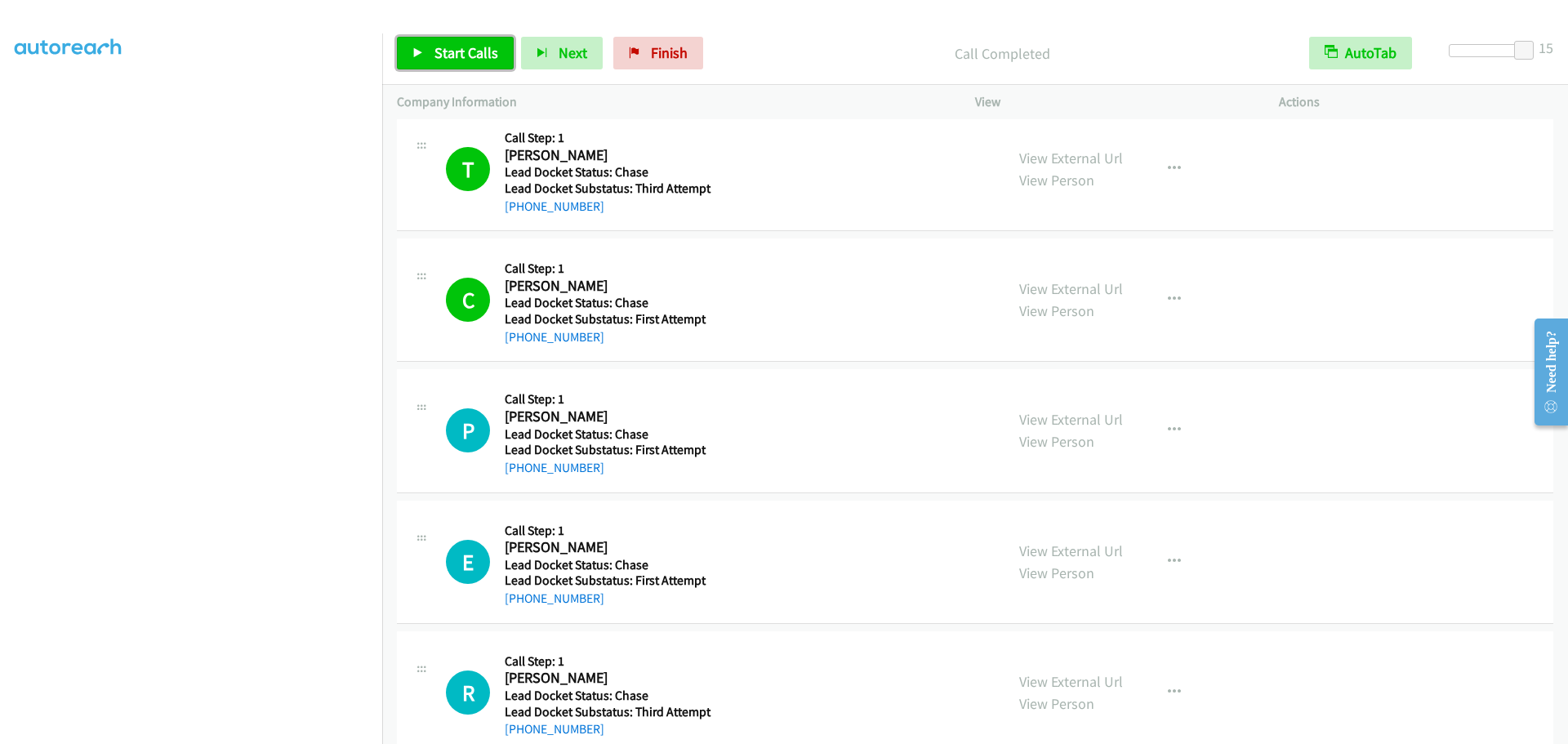
click at [481, 50] on span "Start Calls" at bounding box center [467, 53] width 64 height 19
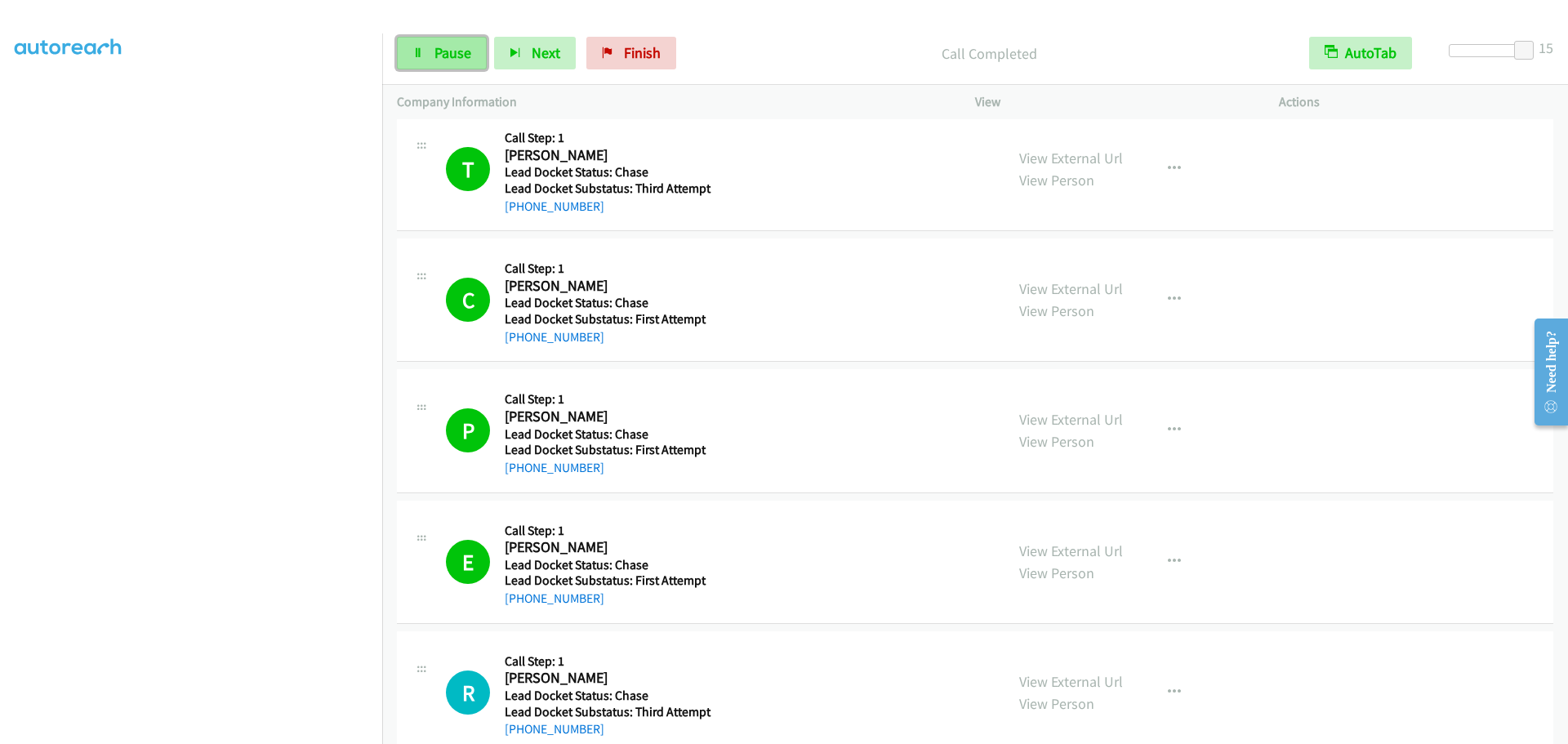
click at [447, 45] on span "Pause" at bounding box center [453, 53] width 37 height 19
click at [542, 545] on h2 "Eileen Gasiewski" at bounding box center [611, 548] width 213 height 19
click at [443, 49] on span "Start Calls" at bounding box center [467, 53] width 64 height 19
click at [443, 49] on span "Pause" at bounding box center [453, 53] width 37 height 19
click at [465, 52] on span "Start Calls" at bounding box center [467, 53] width 64 height 19
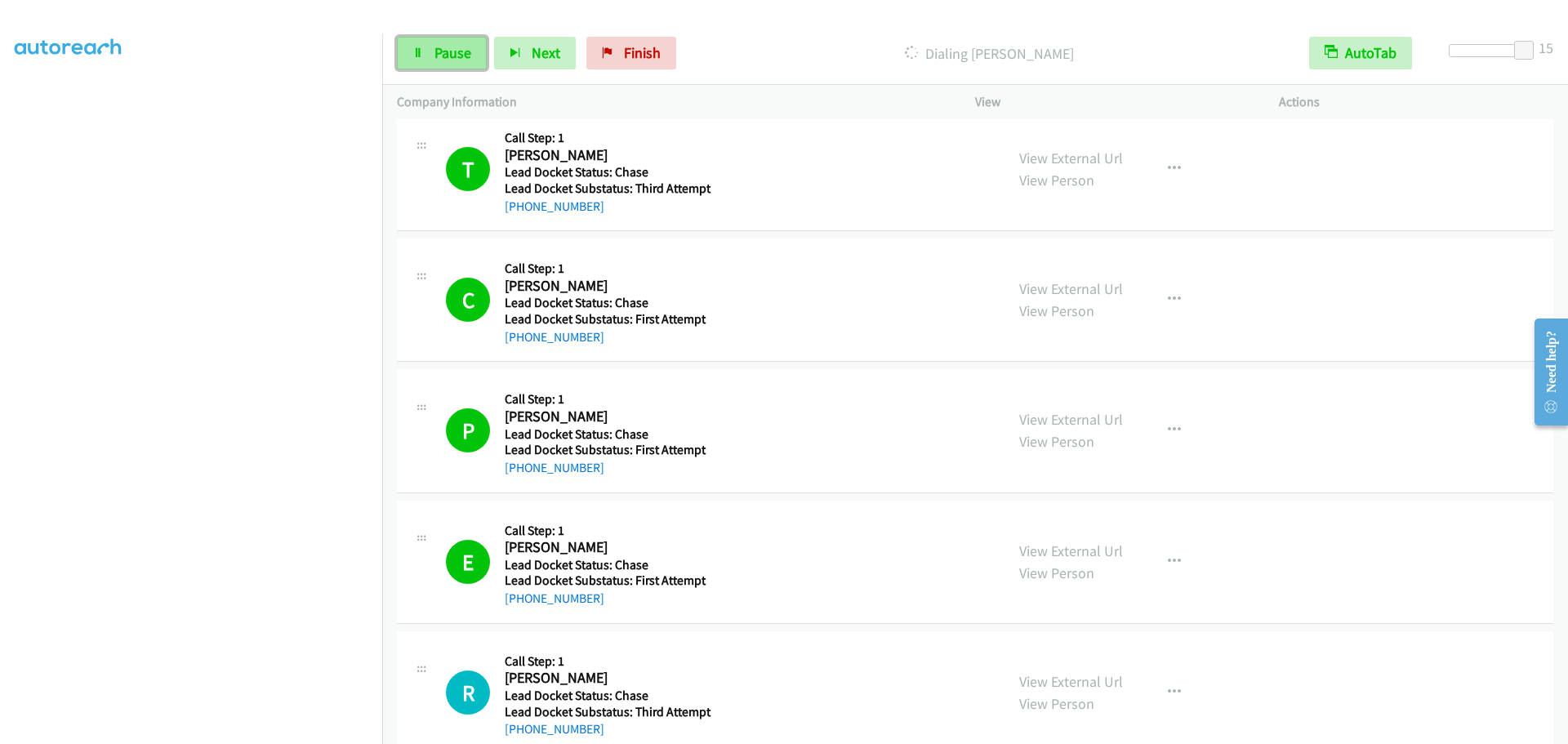
click at [460, 45] on span "Pause" at bounding box center [453, 53] width 37 height 19
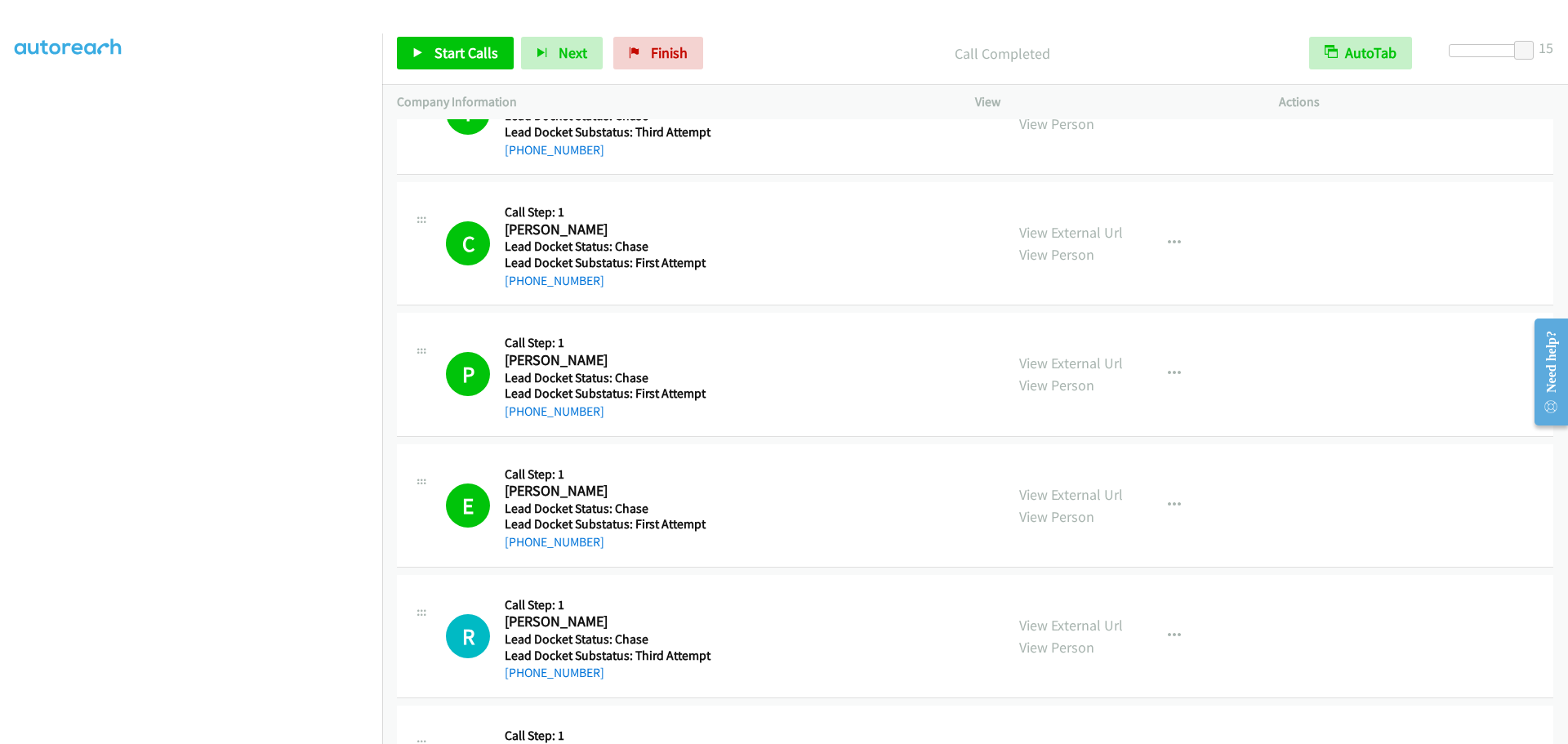
scroll to position [1143, 0]
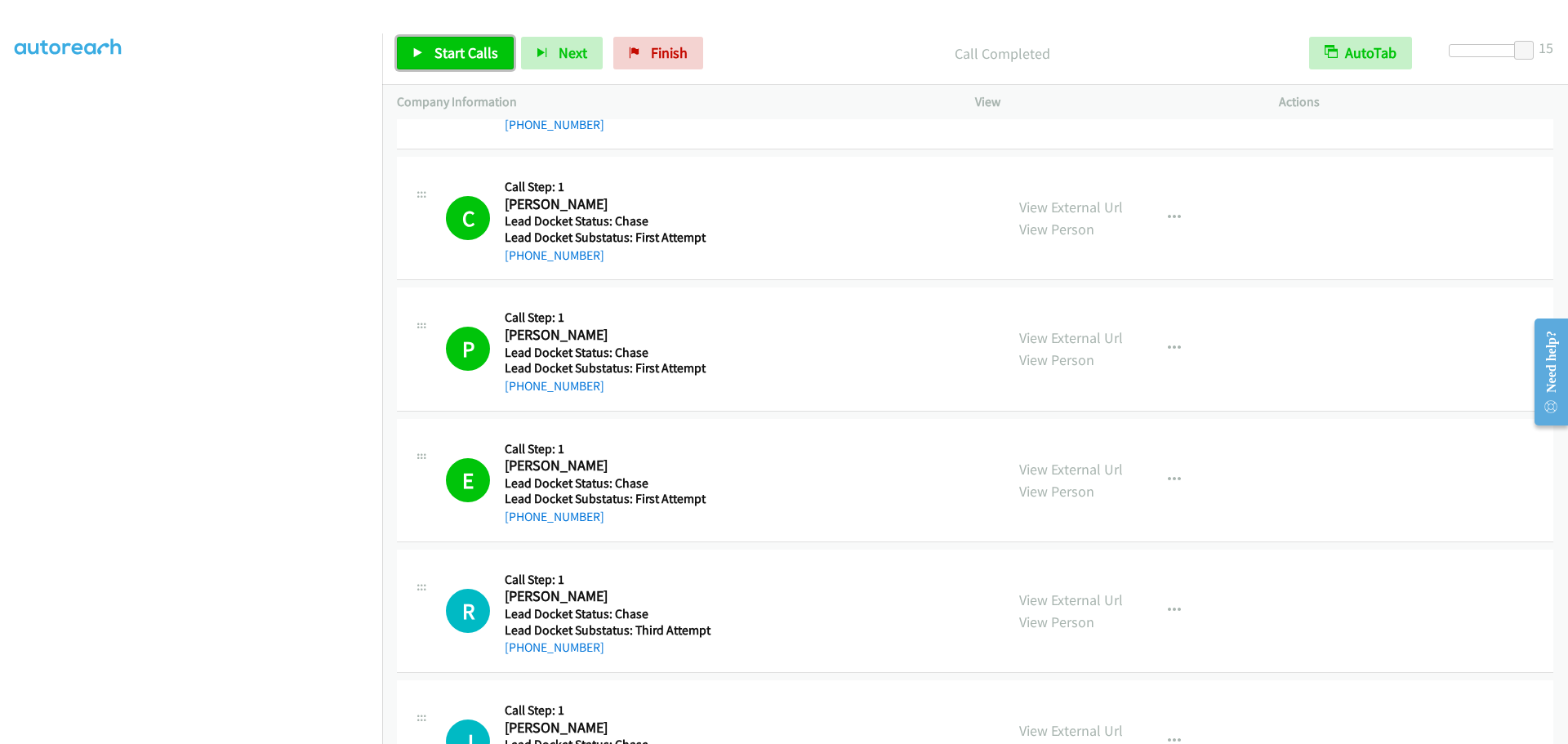
click at [415, 50] on icon at bounding box center [418, 53] width 11 height 11
click at [455, 53] on span "Pause" at bounding box center [453, 53] width 37 height 19
click at [839, 278] on div "C Callback Scheduled Call Step: 1 Collin Ward America/New_York Lead Docket Stat…" at bounding box center [976, 219] width 1157 height 123
click at [452, 51] on span "Start Calls" at bounding box center [467, 53] width 64 height 19
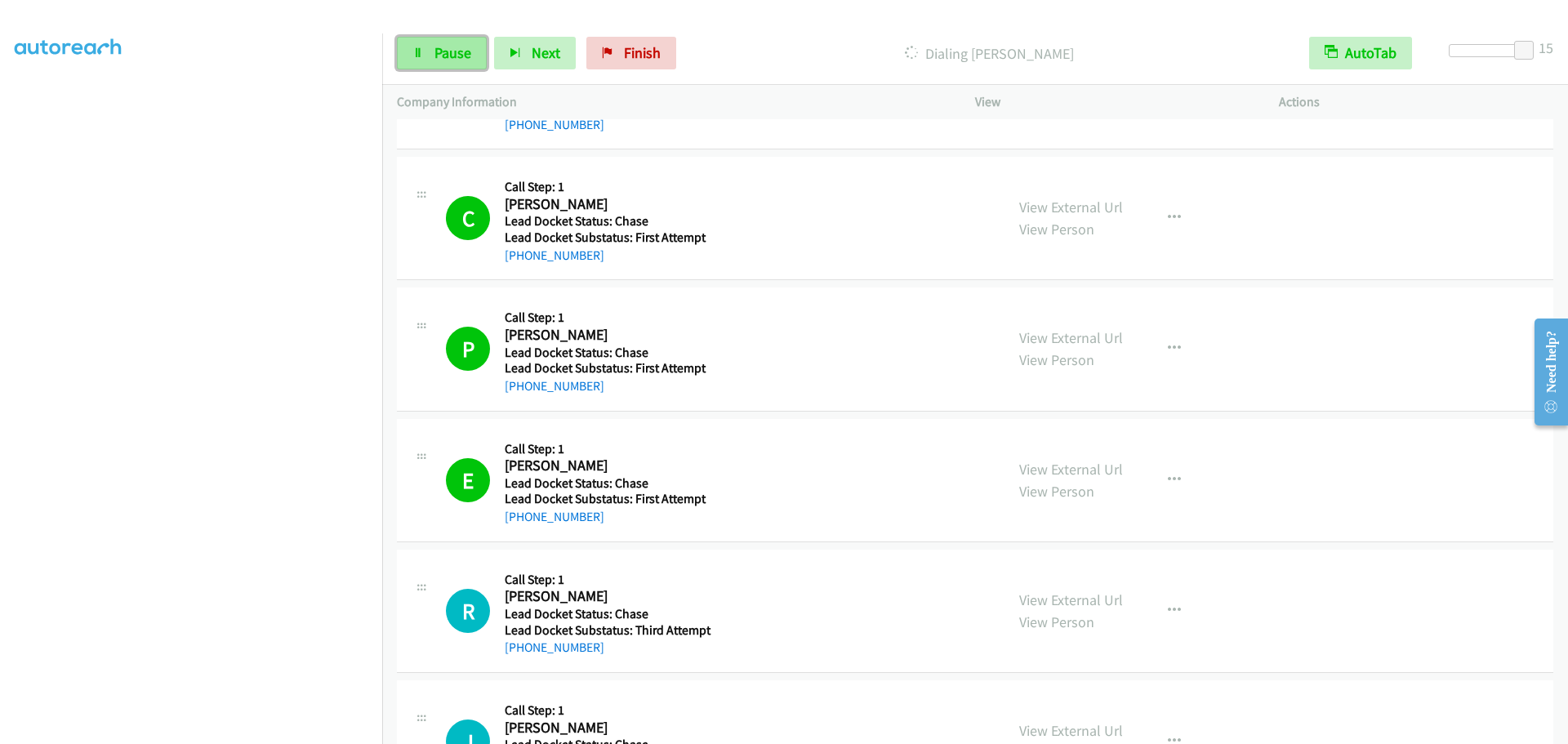
click at [432, 42] on link "Pause" at bounding box center [442, 53] width 90 height 32
